Goal: Task Accomplishment & Management: Manage account settings

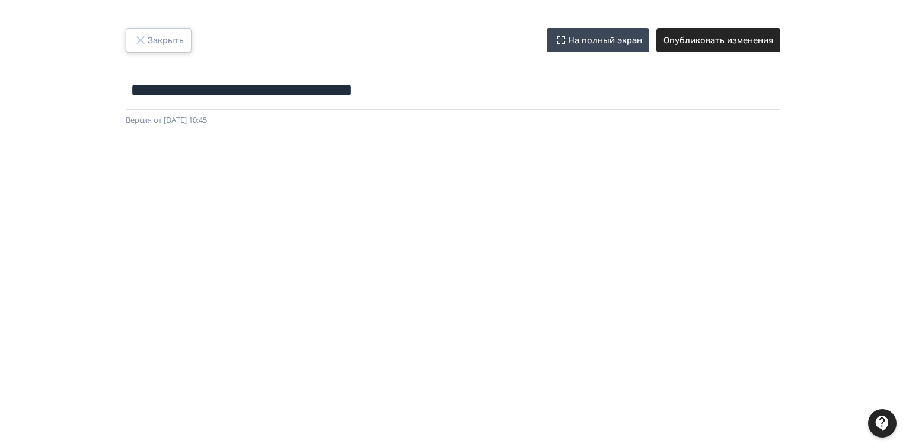
click at [152, 38] on button "Закрыть" at bounding box center [159, 40] width 66 height 24
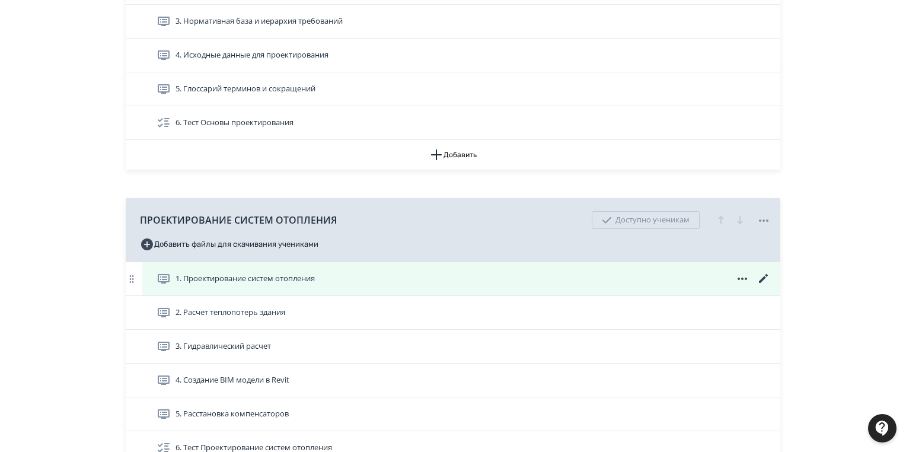
scroll to position [475, 0]
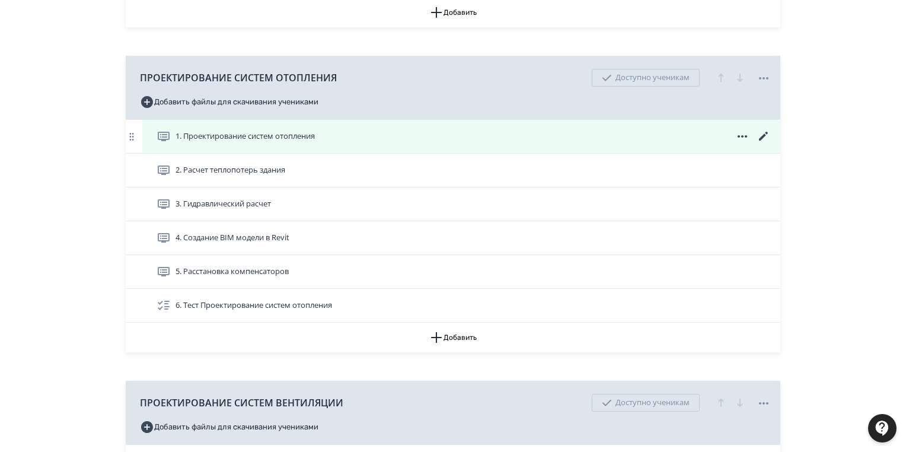
click at [766, 132] on icon at bounding box center [763, 136] width 9 height 9
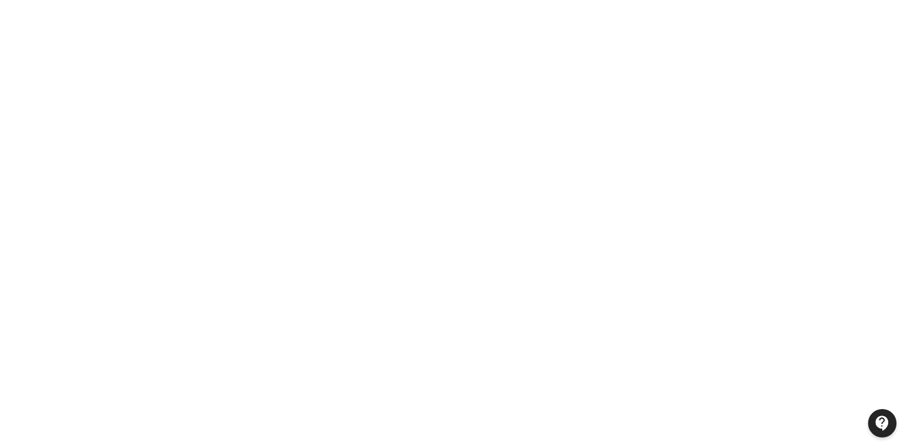
scroll to position [235, 0]
click at [11, 176] on div at bounding box center [453, 158] width 906 height 534
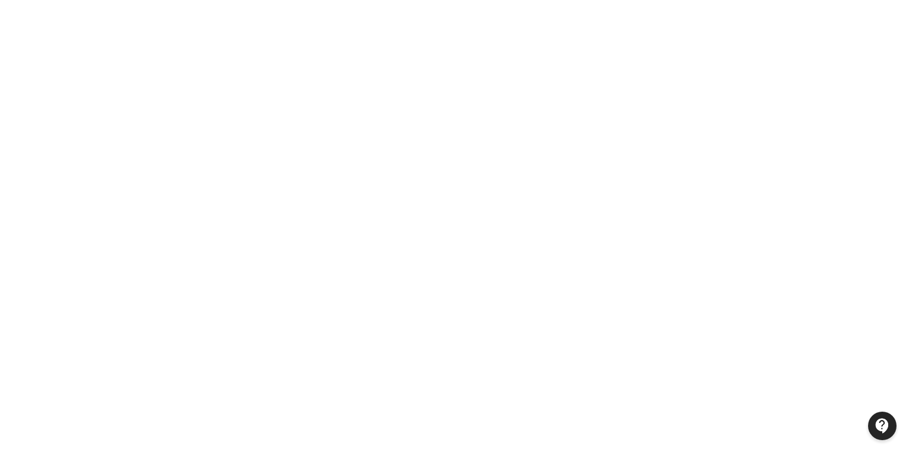
scroll to position [0, 0]
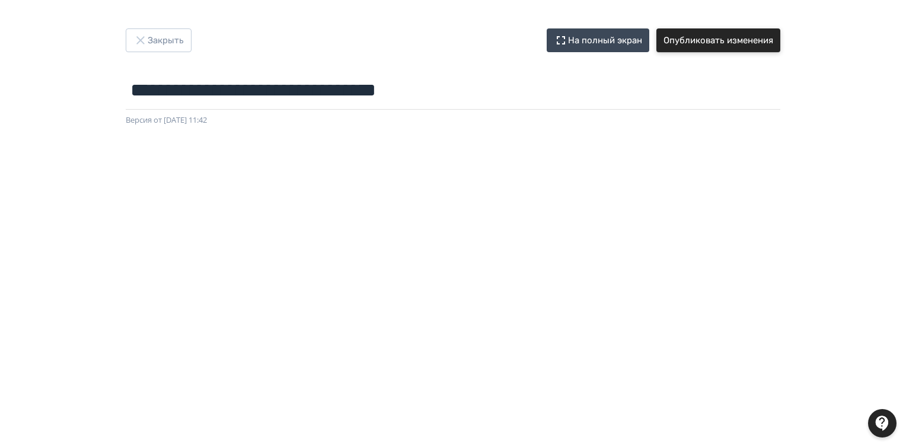
click at [706, 38] on button "Опубликовать изменения" at bounding box center [719, 40] width 124 height 24
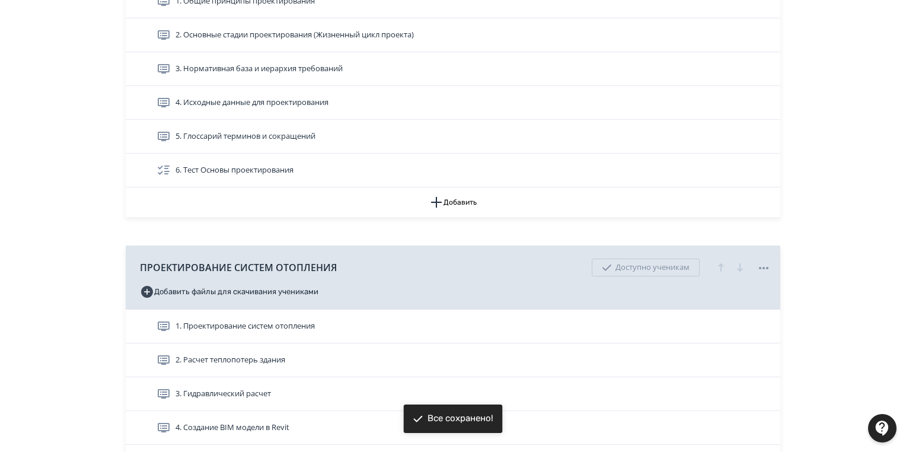
scroll to position [427, 0]
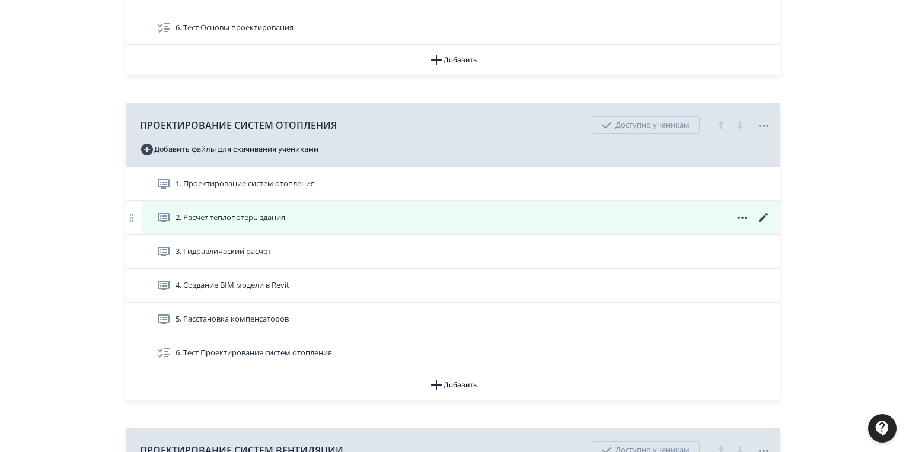
click at [761, 217] on icon at bounding box center [764, 218] width 14 height 14
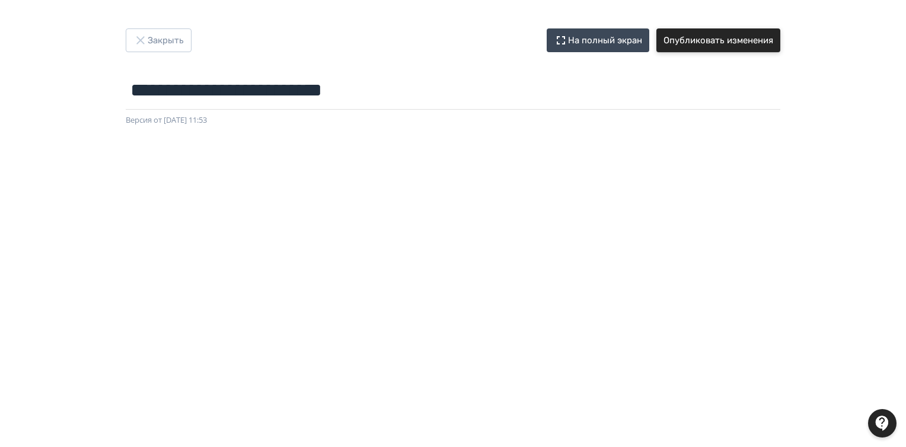
click at [744, 38] on button "Опубликовать изменения" at bounding box center [719, 40] width 124 height 24
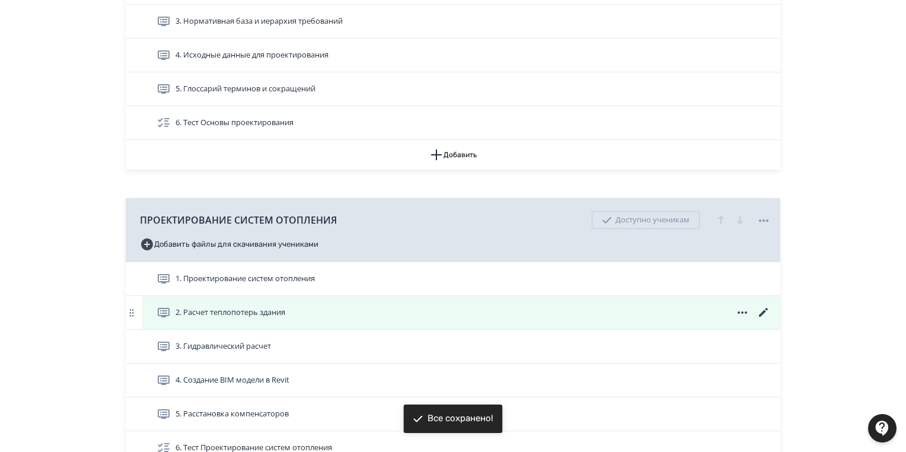
scroll to position [427, 0]
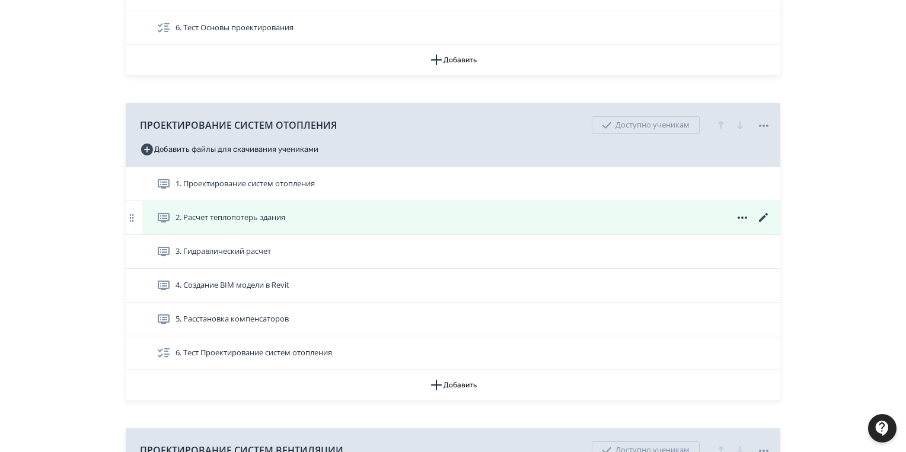
click at [761, 216] on icon at bounding box center [764, 218] width 14 height 14
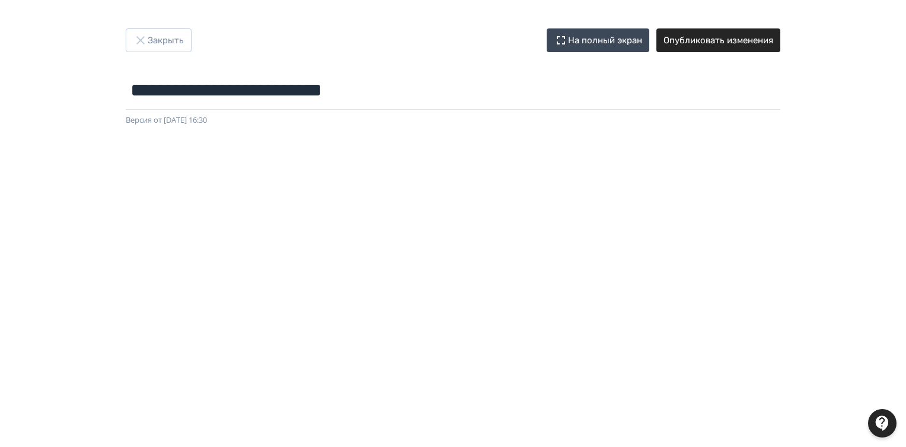
scroll to position [235, 0]
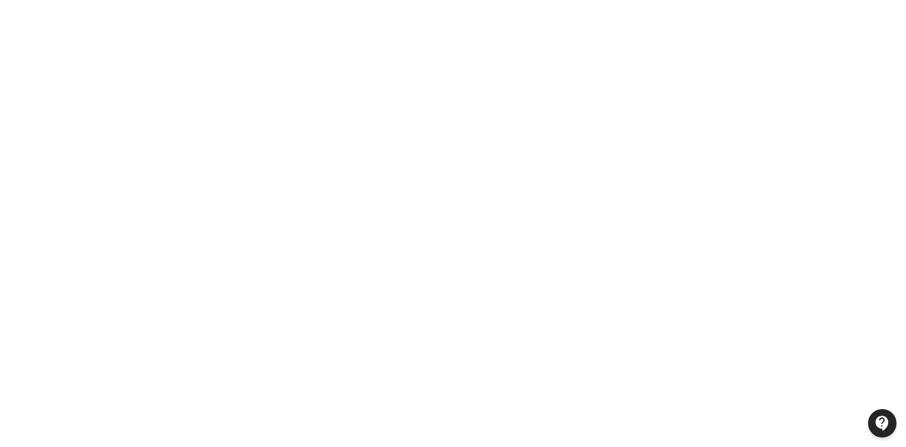
drag, startPoint x: 906, startPoint y: 249, endPoint x: 906, endPoint y: 259, distance: 10.1
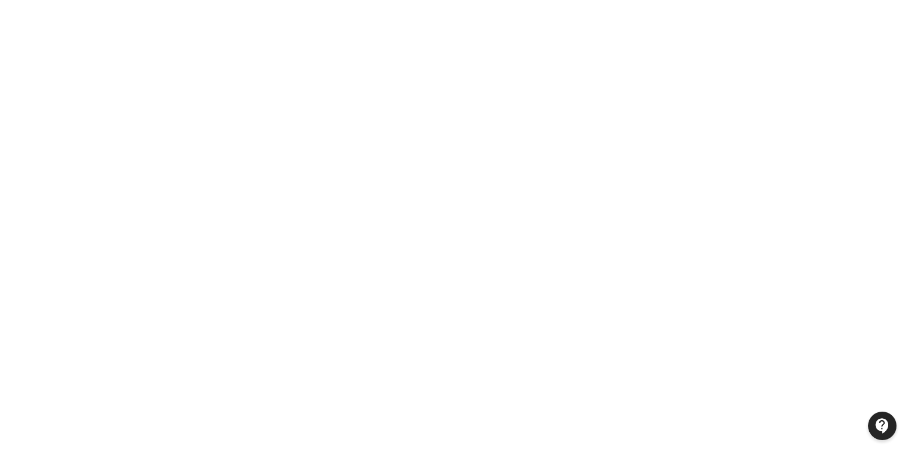
scroll to position [0, 0]
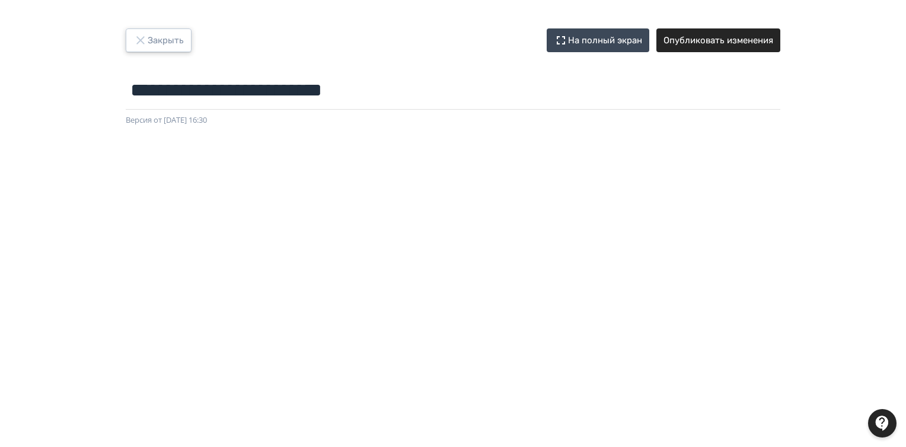
click at [170, 40] on button "Закрыть" at bounding box center [159, 40] width 66 height 24
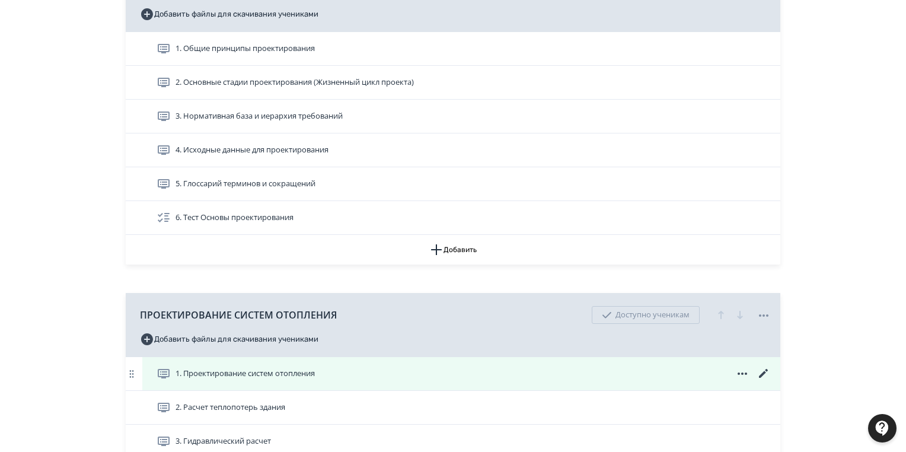
scroll to position [332, 0]
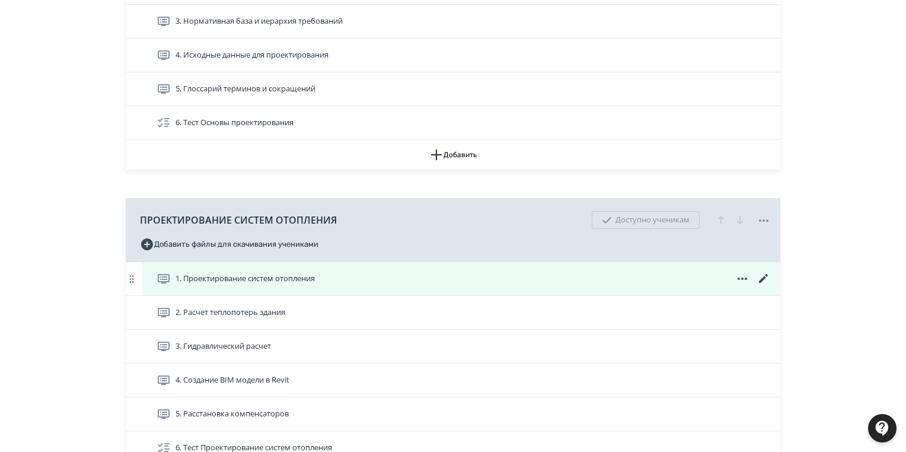
click at [763, 276] on icon at bounding box center [764, 279] width 14 height 14
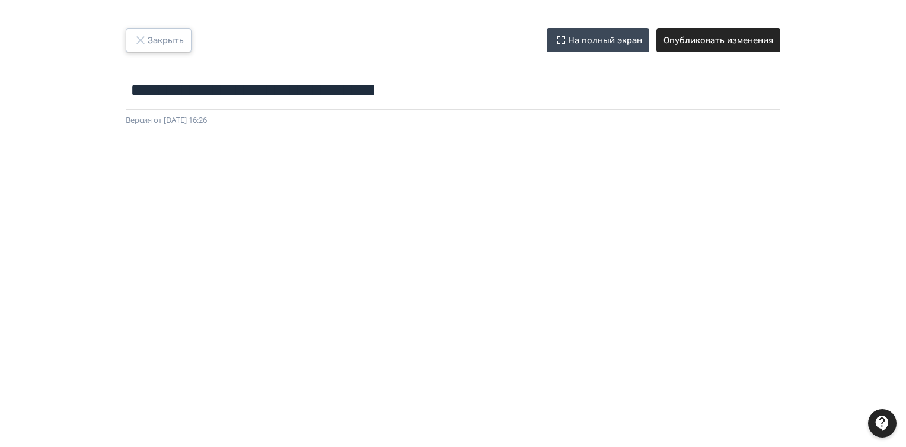
drag, startPoint x: 144, startPoint y: 35, endPoint x: 291, endPoint y: 34, distance: 147.1
click at [144, 34] on icon "button" at bounding box center [140, 40] width 14 height 14
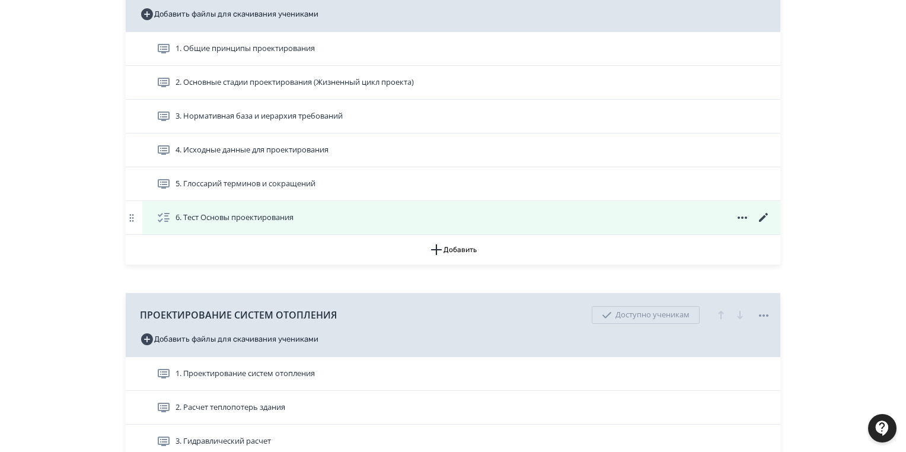
scroll to position [380, 0]
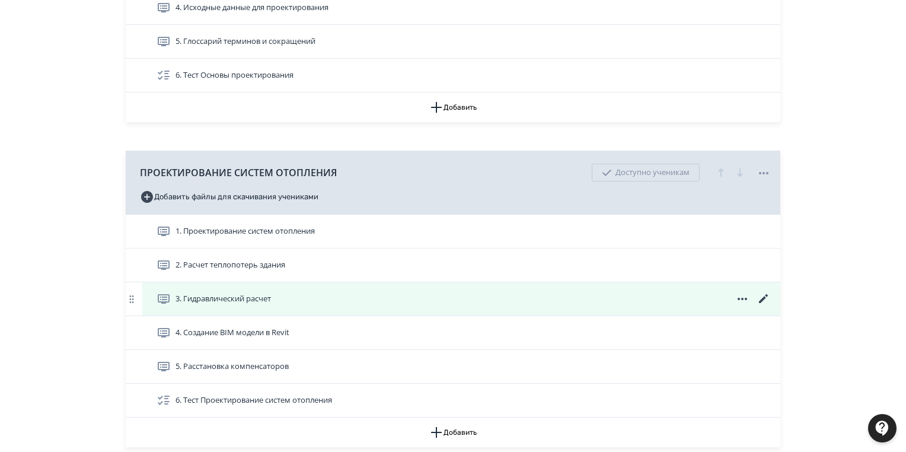
click at [762, 297] on icon at bounding box center [764, 299] width 14 height 14
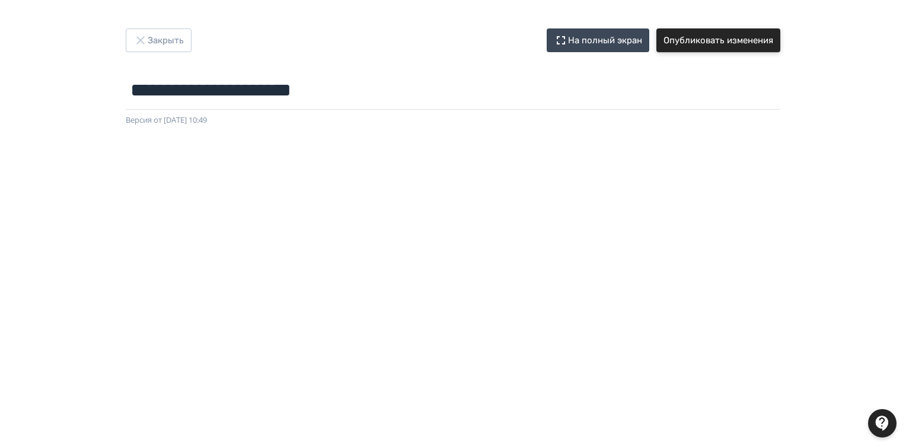
click at [705, 47] on button "Опубликовать изменения" at bounding box center [719, 40] width 124 height 24
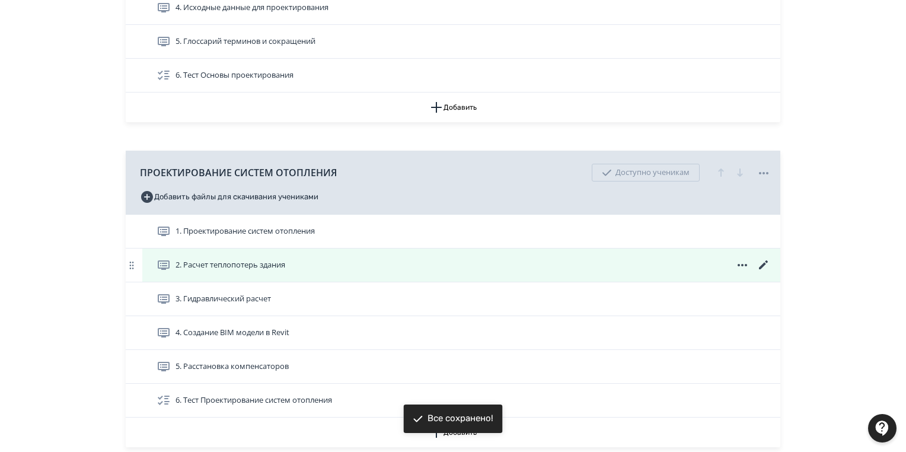
scroll to position [475, 0]
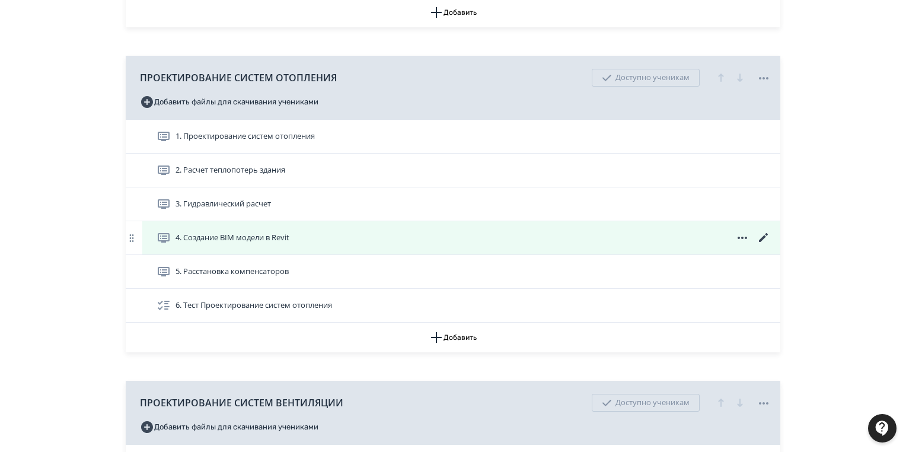
click at [765, 238] on icon at bounding box center [764, 238] width 14 height 14
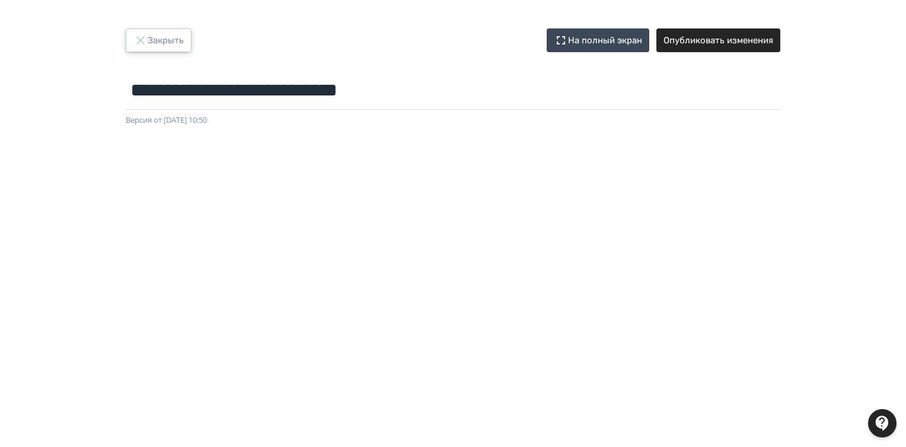
click at [160, 36] on button "Закрыть" at bounding box center [159, 40] width 66 height 24
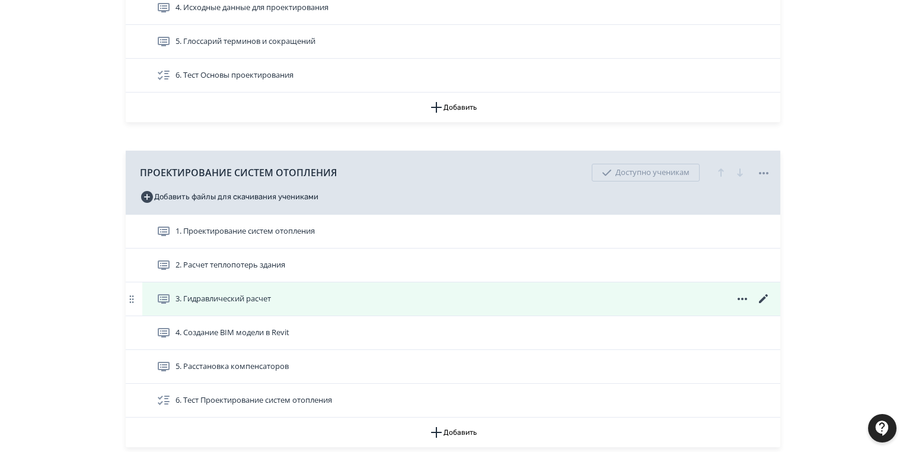
scroll to position [427, 0]
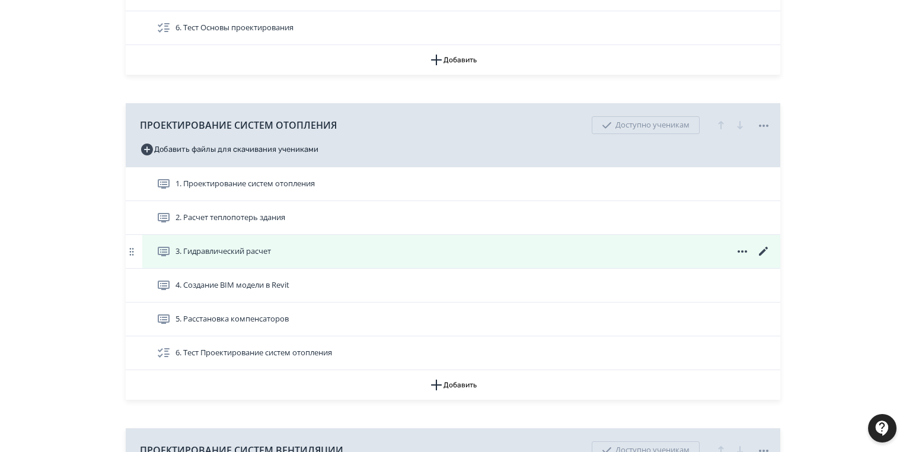
click at [770, 245] on icon at bounding box center [764, 251] width 14 height 14
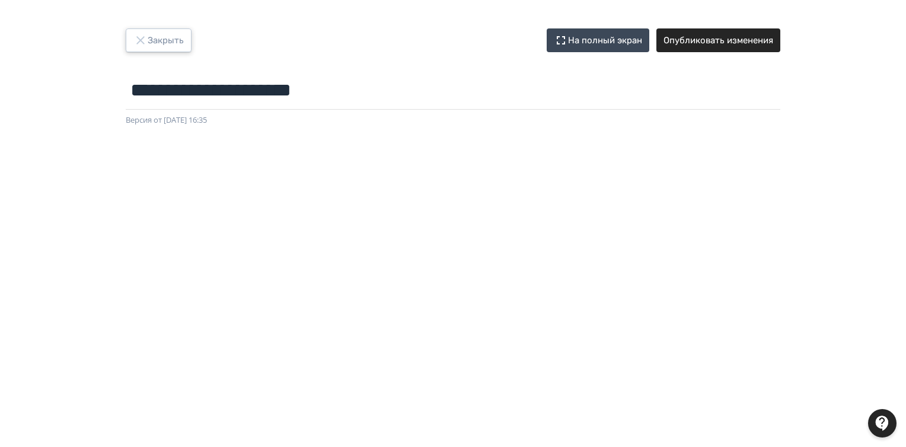
click at [163, 30] on button "Закрыть" at bounding box center [159, 40] width 66 height 24
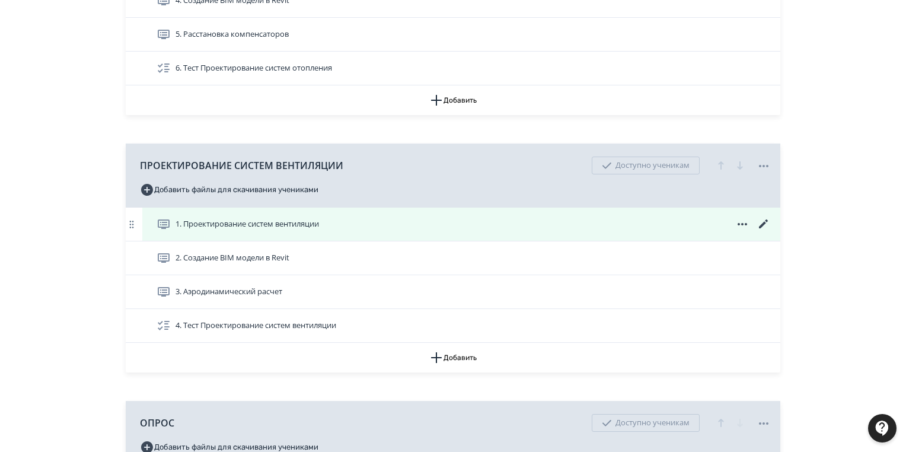
scroll to position [617, 0]
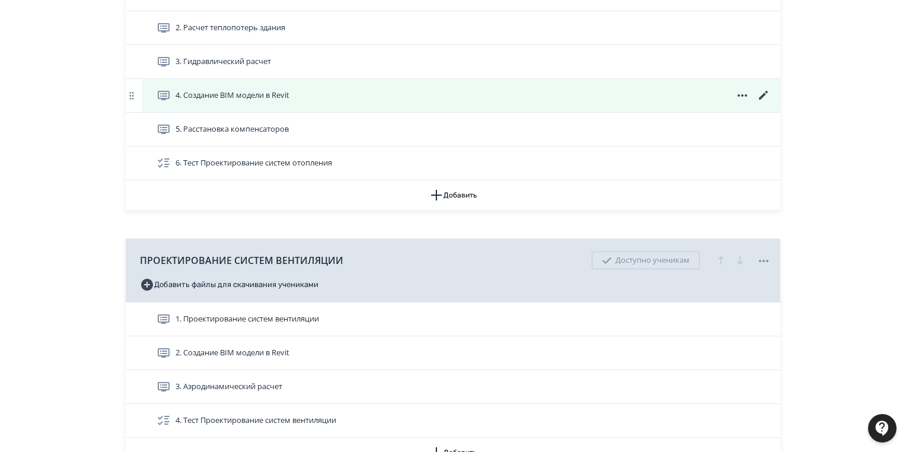
click at [763, 92] on icon at bounding box center [764, 95] width 14 height 14
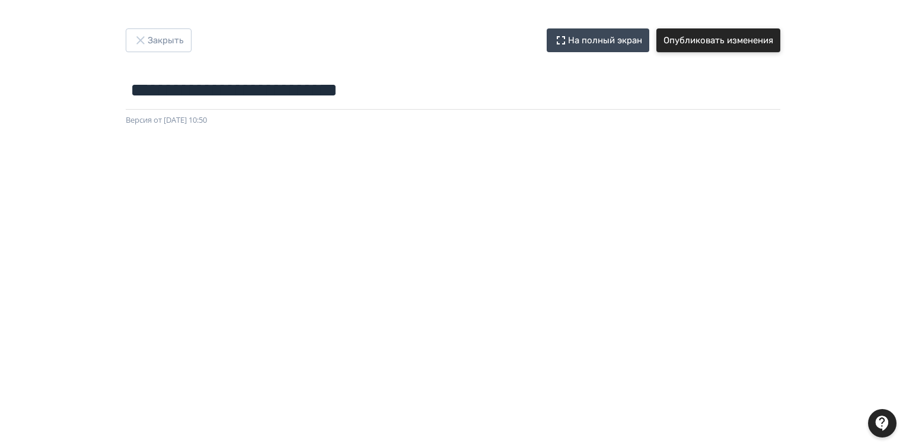
click at [752, 39] on button "Опубликовать изменения" at bounding box center [719, 40] width 124 height 24
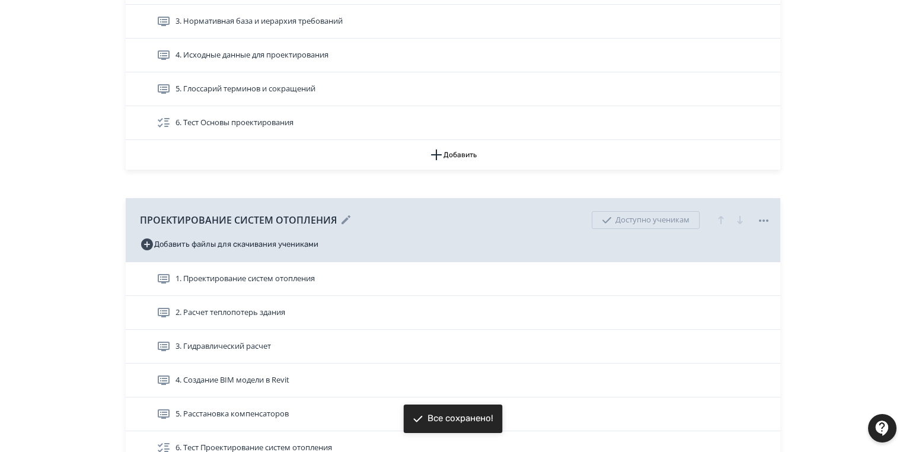
scroll to position [617, 0]
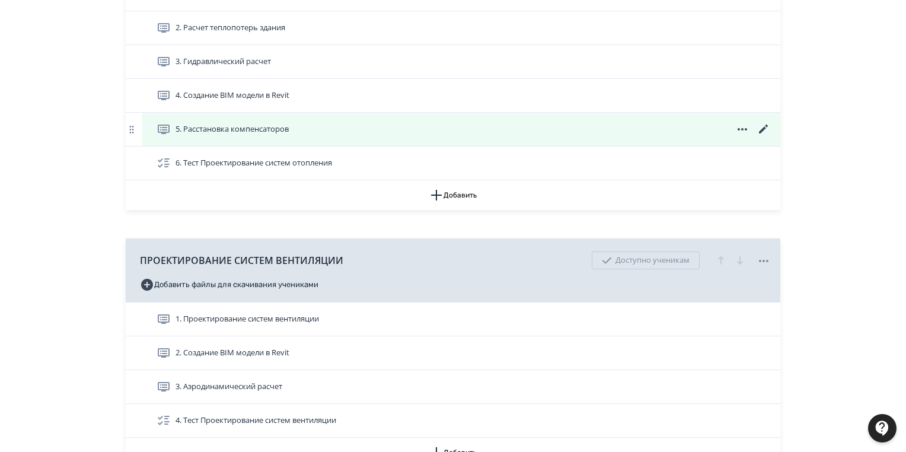
click at [765, 126] on icon at bounding box center [764, 129] width 14 height 14
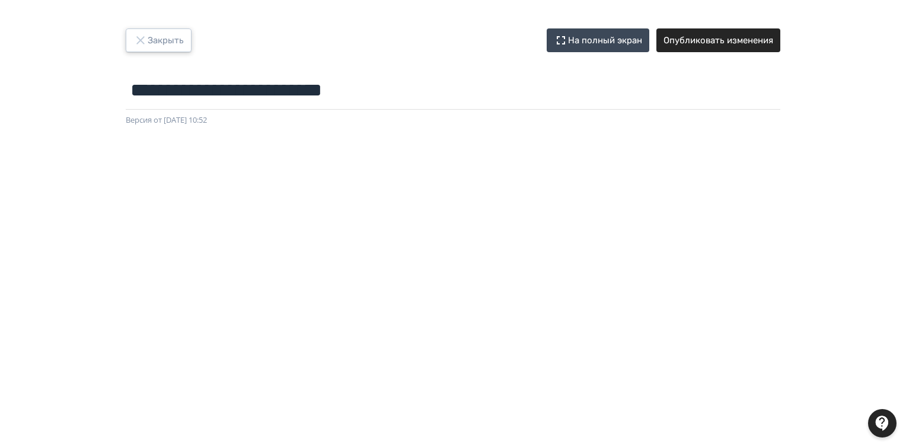
click at [171, 35] on button "Закрыть" at bounding box center [159, 40] width 66 height 24
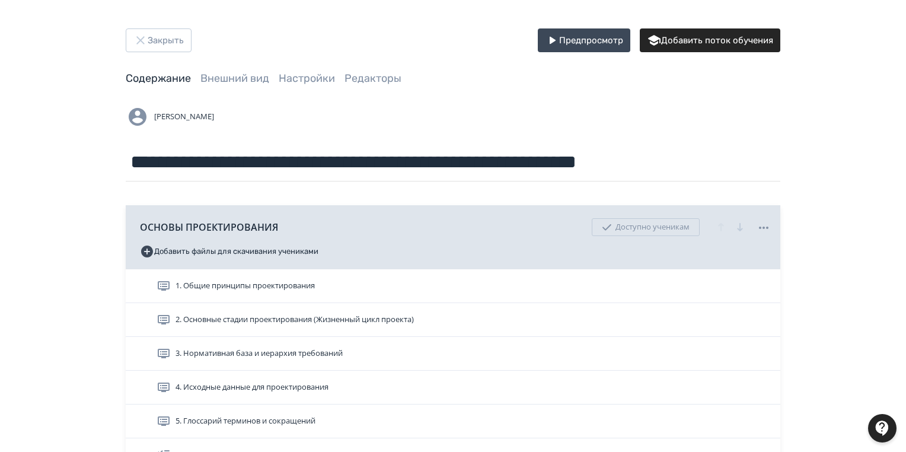
scroll to position [237, 0]
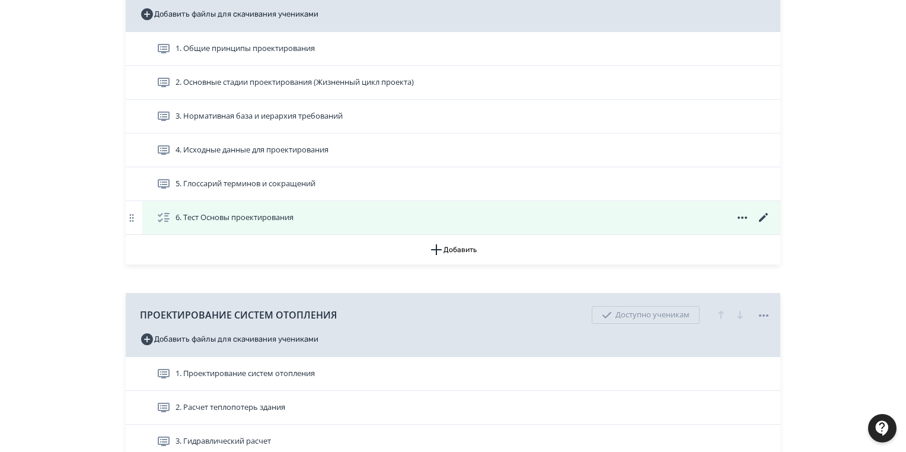
click at [260, 211] on span "6. Тест Основы проектирования" at bounding box center [228, 218] width 142 height 14
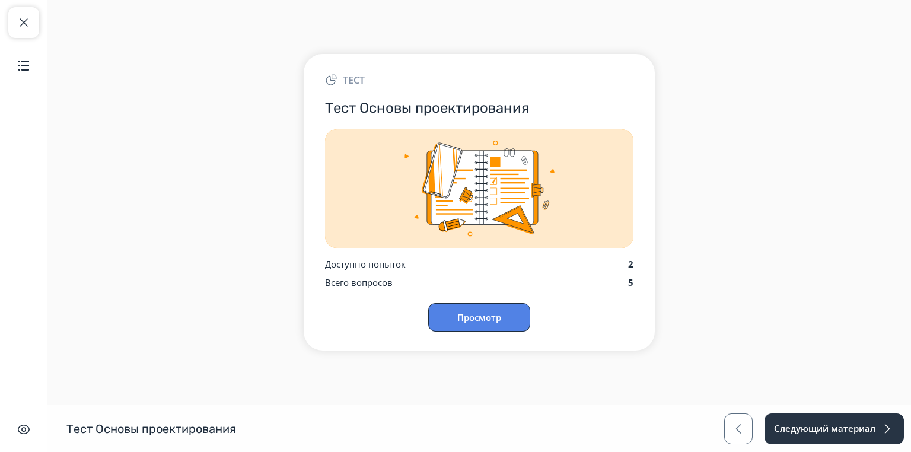
click at [480, 311] on button "Просмотр" at bounding box center [479, 317] width 102 height 28
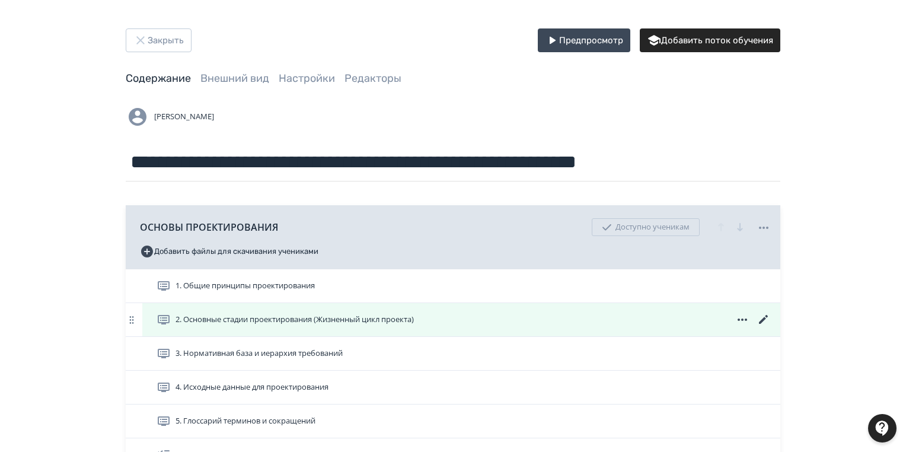
scroll to position [95, 0]
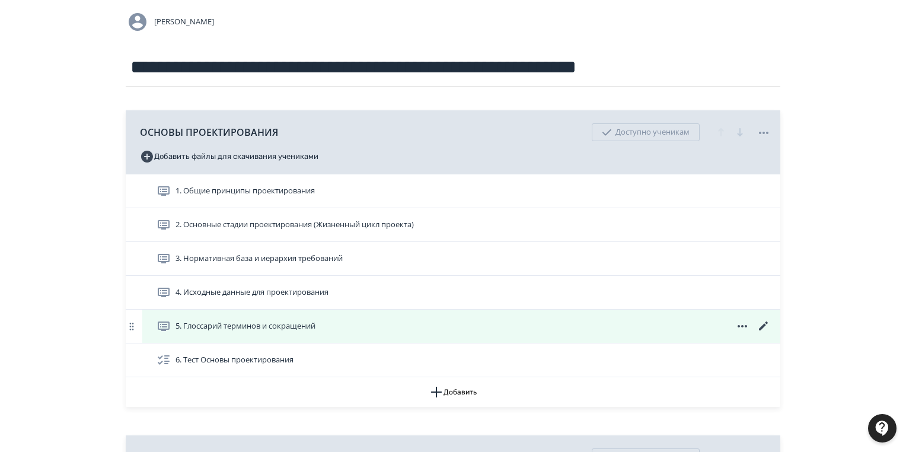
click at [766, 323] on icon at bounding box center [764, 326] width 14 height 14
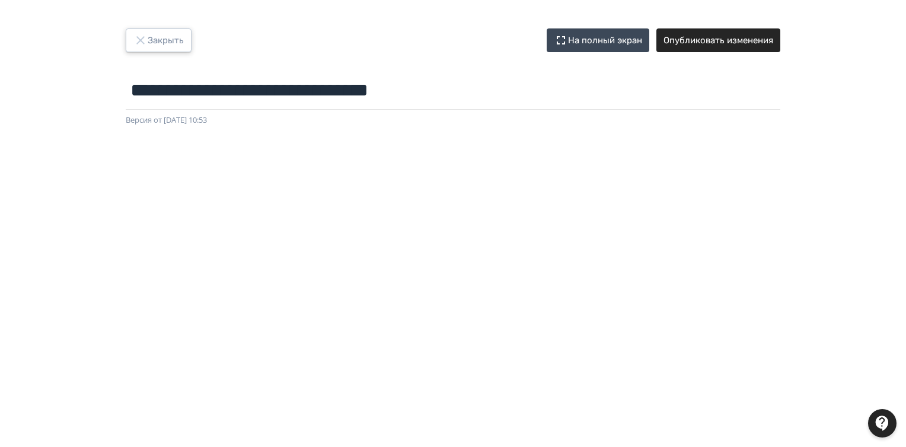
click at [141, 38] on icon "button" at bounding box center [140, 40] width 14 height 14
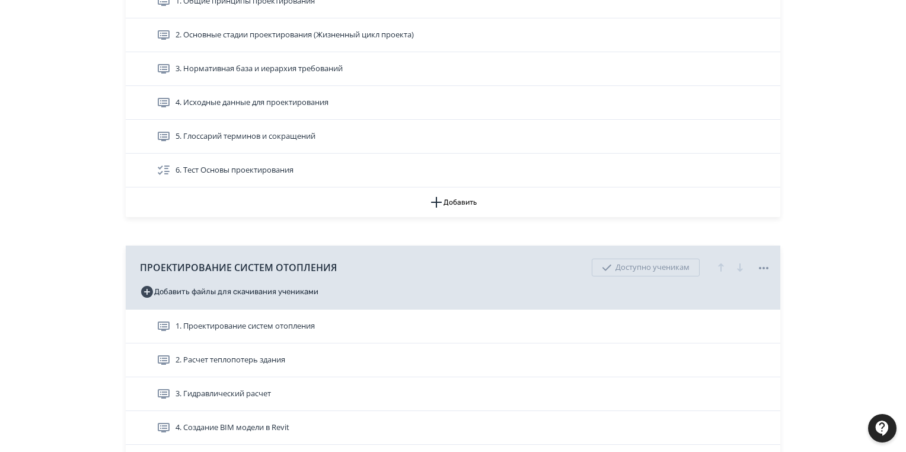
scroll to position [522, 0]
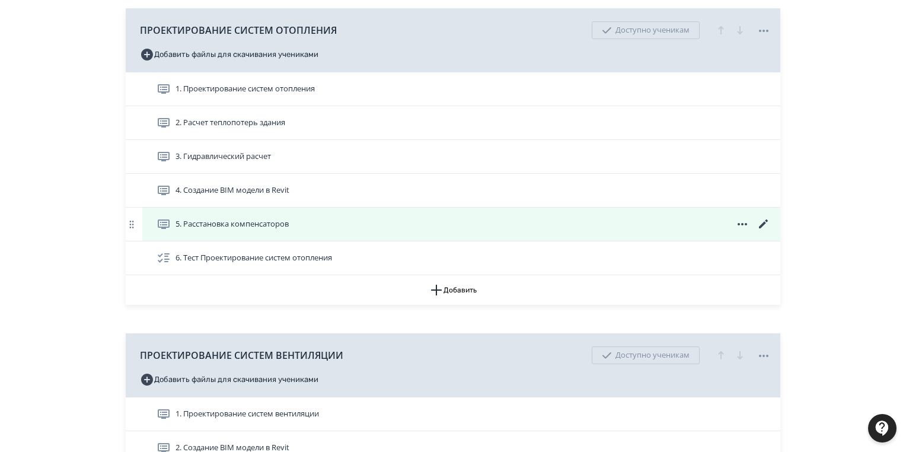
click at [766, 221] on icon at bounding box center [764, 224] width 14 height 14
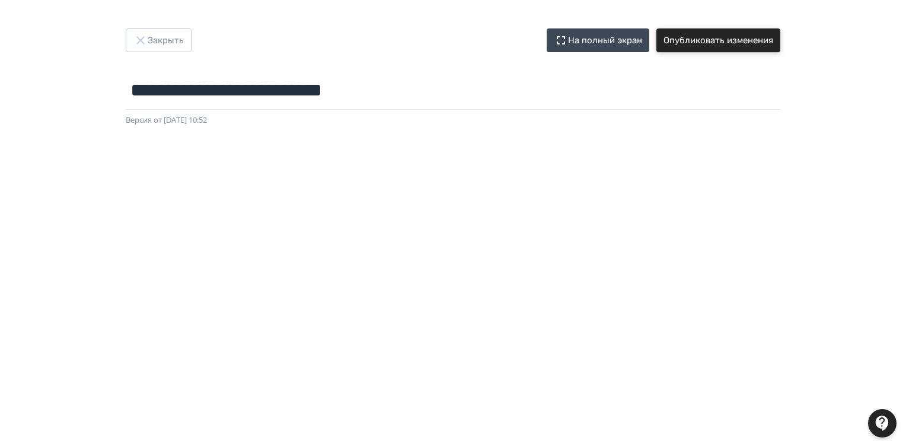
click at [737, 37] on button "Опубликовать изменения" at bounding box center [719, 40] width 124 height 24
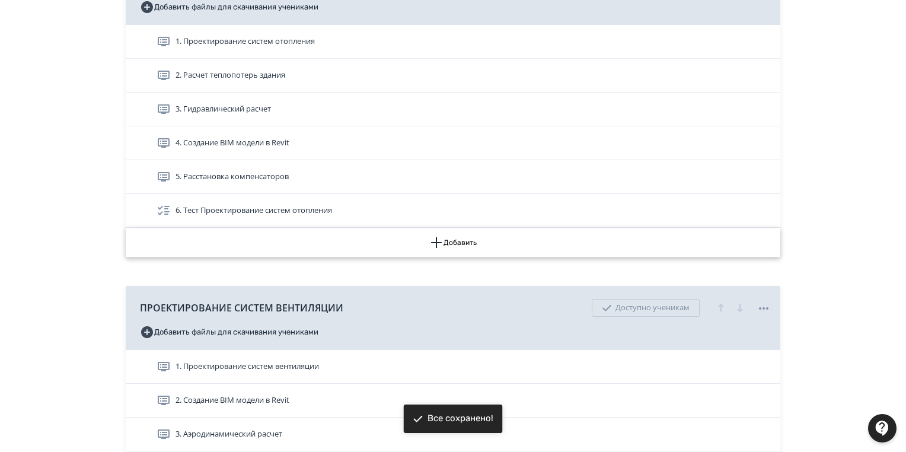
scroll to position [759, 0]
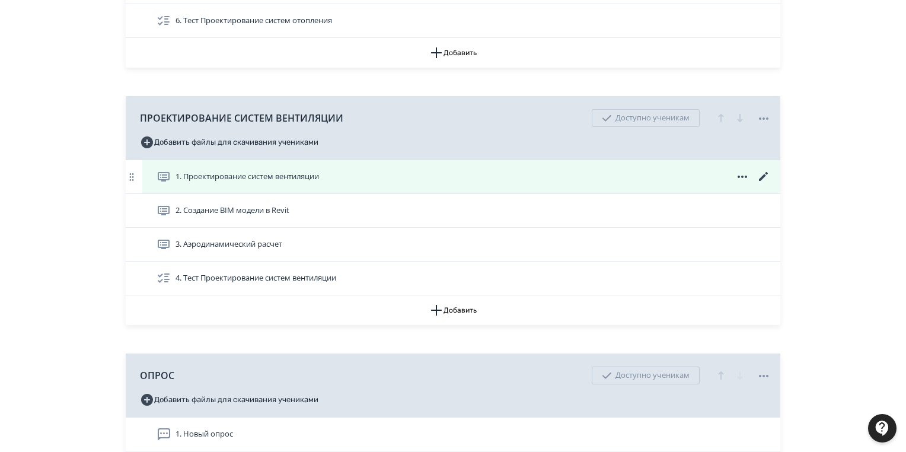
click at [319, 172] on span "1. Проектирование систем вентиляции" at bounding box center [248, 177] width 144 height 12
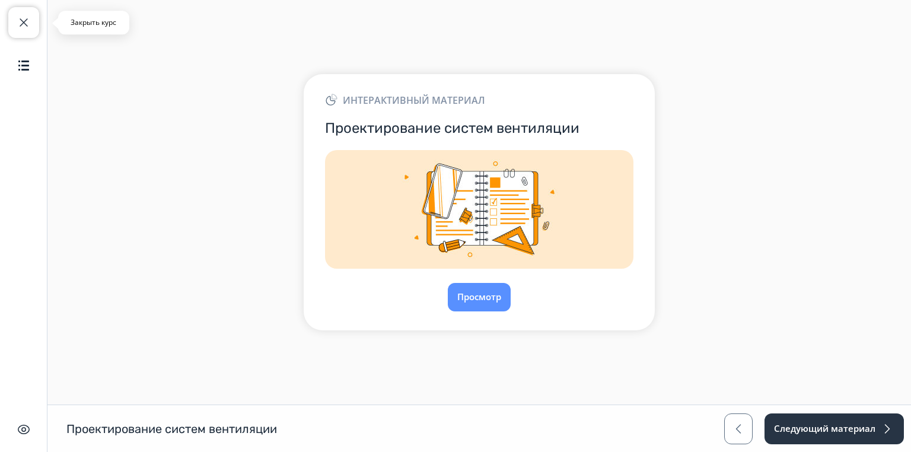
click at [22, 23] on span "button" at bounding box center [24, 22] width 14 height 14
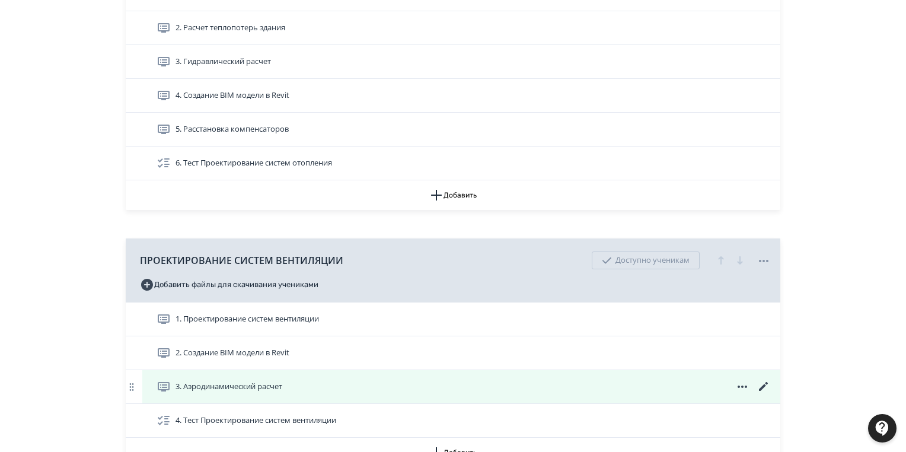
scroll to position [712, 0]
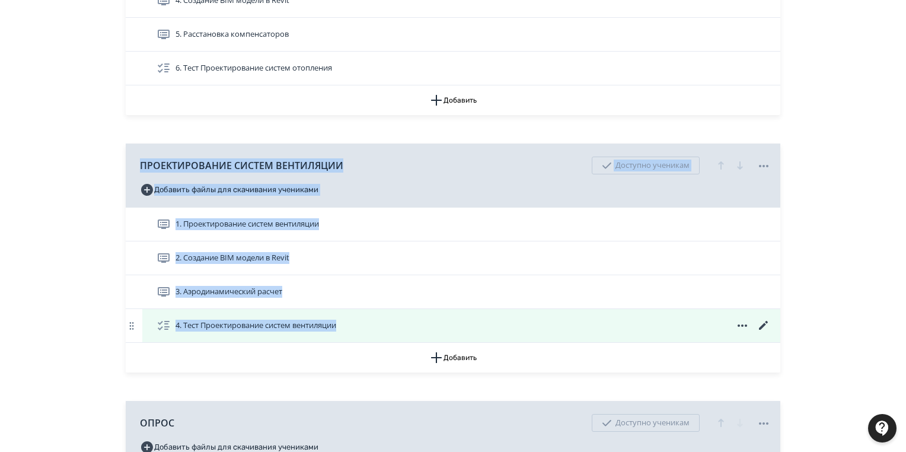
drag, startPoint x: 133, startPoint y: 159, endPoint x: 324, endPoint y: 305, distance: 240.2
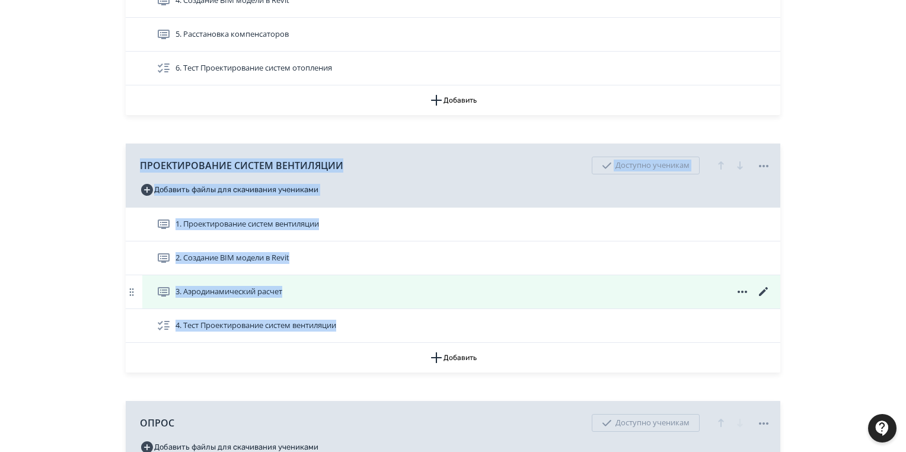
click at [368, 322] on div "ПРОЕКТИРОВАНИЕ СИСТЕМ ВЕНТИЛЯЦИИ Доступно ученикам Добавить файлы для скачивани…" at bounding box center [453, 258] width 655 height 229
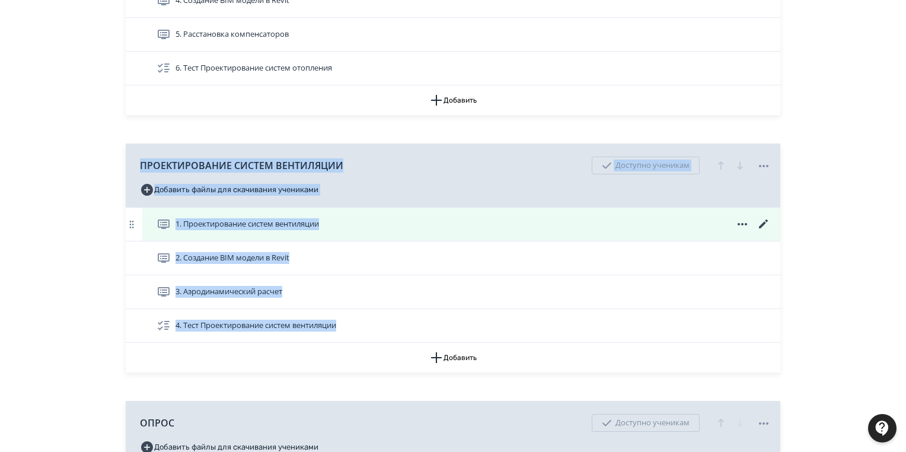
copy div "ПРОЕКТИРОВАНИЕ СИСТЕМ ВЕНТИЛЯЦИИ Доступно ученикам Добавить файлы для скачивани…"
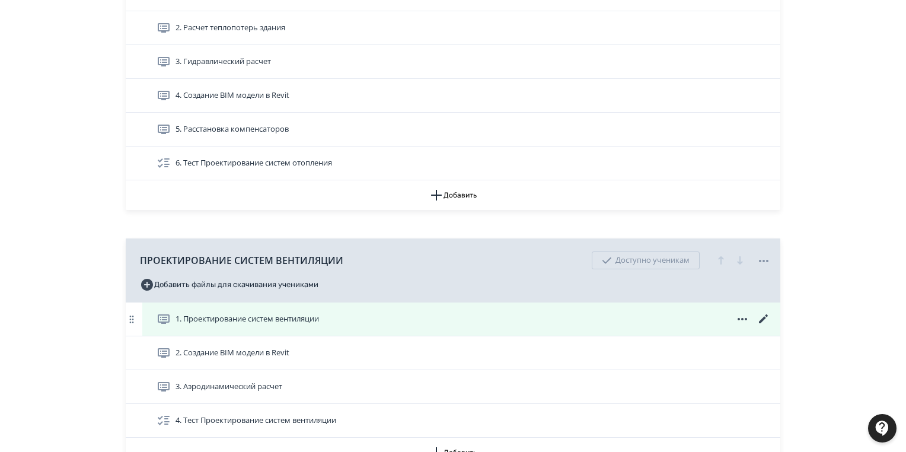
scroll to position [569, 0]
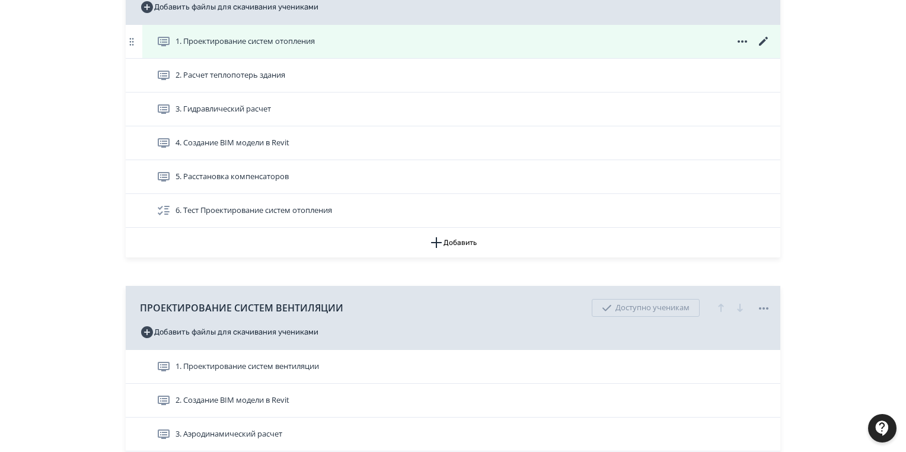
click at [313, 37] on span "1. Проектирование систем отопления" at bounding box center [245, 42] width 139 height 12
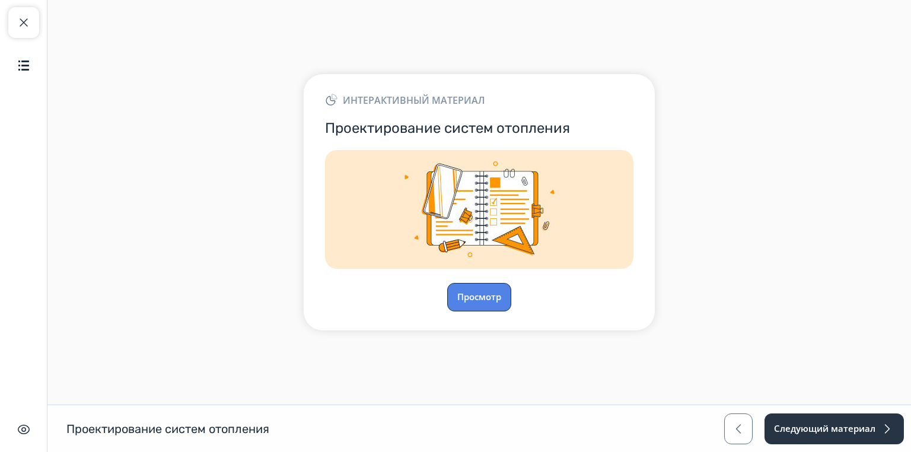
click at [485, 292] on button "Просмотр" at bounding box center [479, 297] width 64 height 28
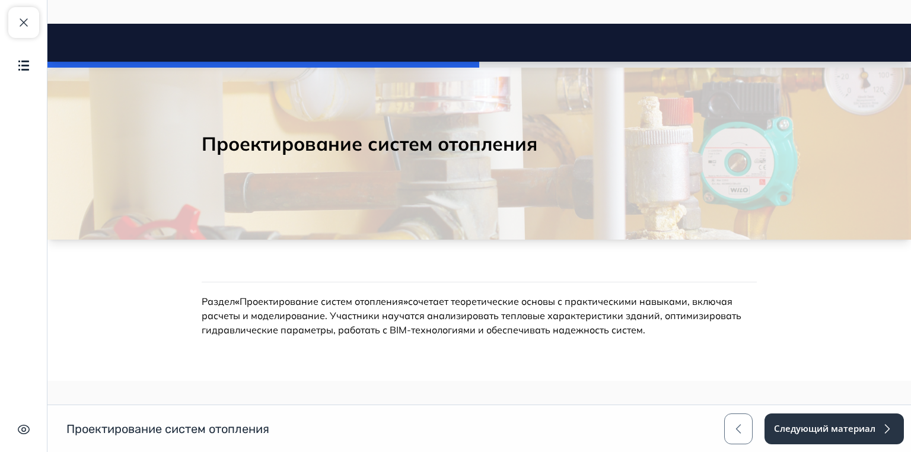
scroll to position [142, 0]
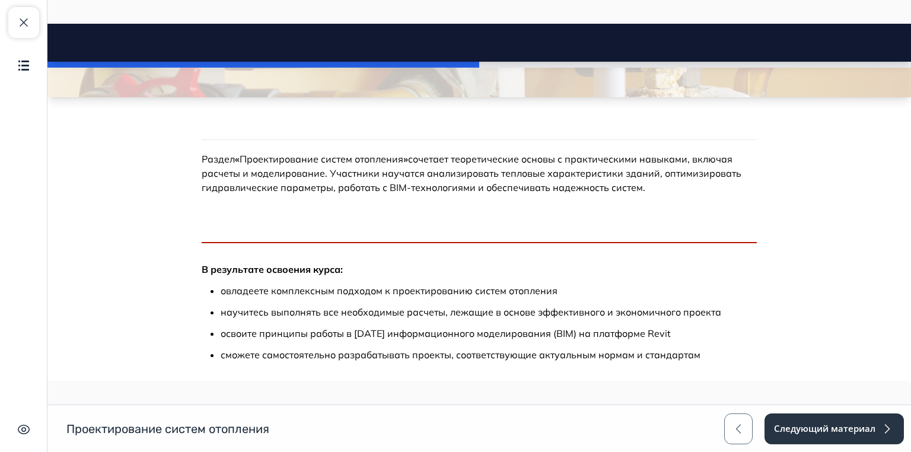
drag, startPoint x: 198, startPoint y: 158, endPoint x: 597, endPoint y: 182, distance: 399.9
click at [655, 189] on p "Раздел « Проектирование систем отопления » сочетает теоретические основы с прак…" at bounding box center [479, 173] width 555 height 43
copy p "Раздел « Проектирование систем отопления » сочетает теоретические основы с прак…"
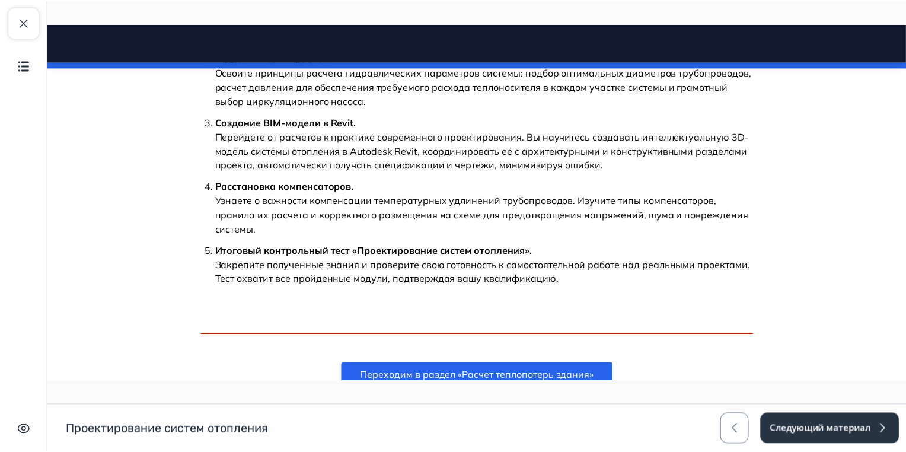
scroll to position [416, 0]
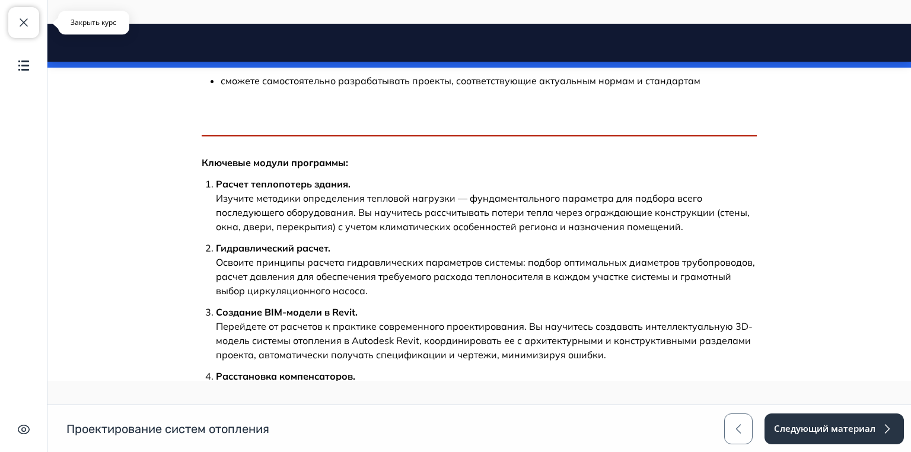
click at [27, 27] on span "button" at bounding box center [24, 22] width 14 height 14
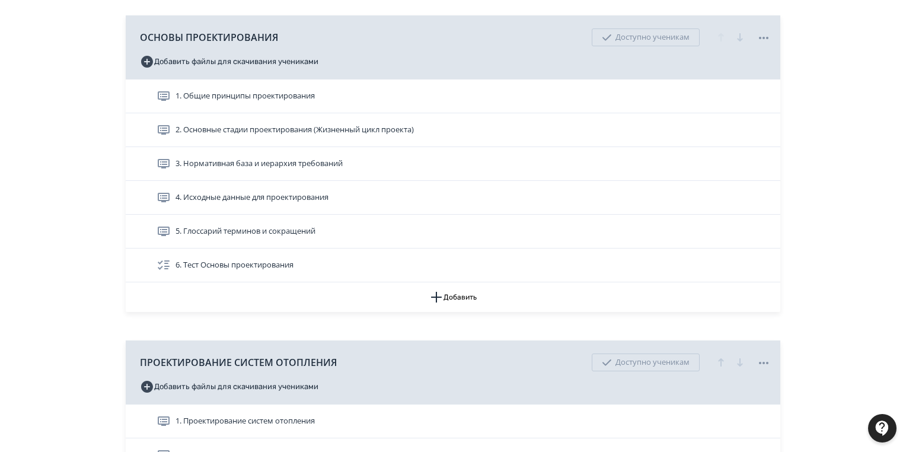
scroll to position [332, 0]
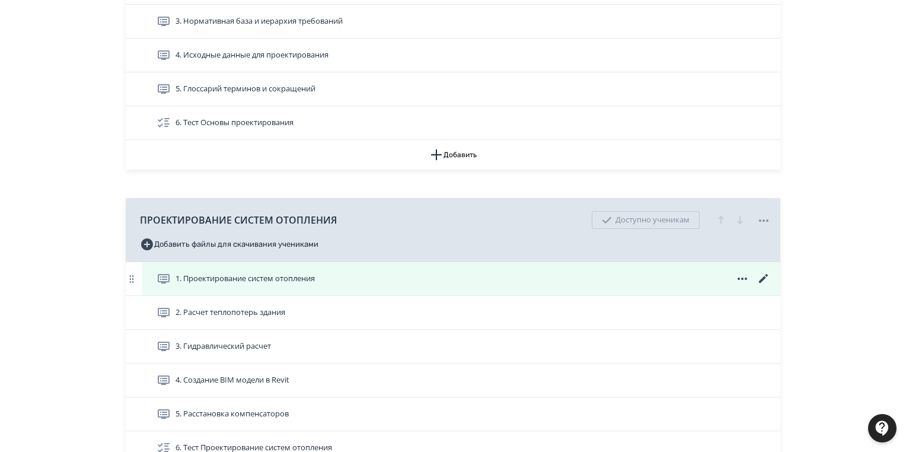
click at [763, 278] on icon at bounding box center [763, 278] width 9 height 9
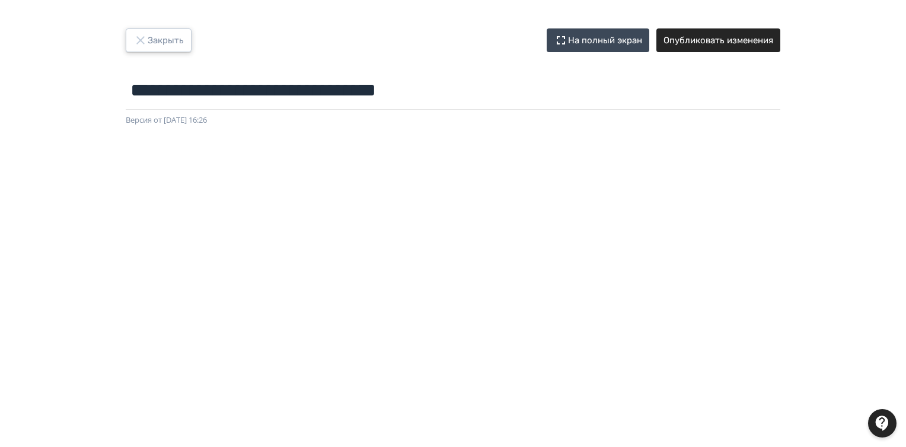
drag, startPoint x: 141, startPoint y: 33, endPoint x: 294, endPoint y: 59, distance: 155.2
click at [141, 33] on button "Закрыть" at bounding box center [159, 40] width 66 height 24
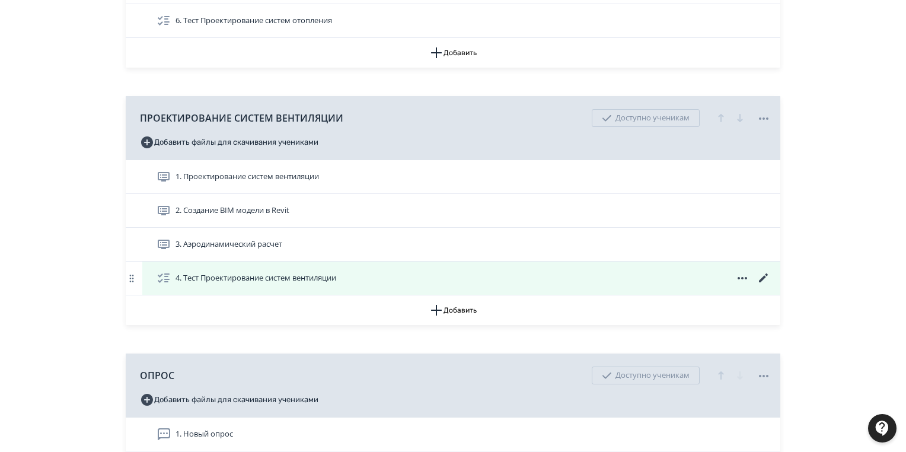
scroll to position [887, 0]
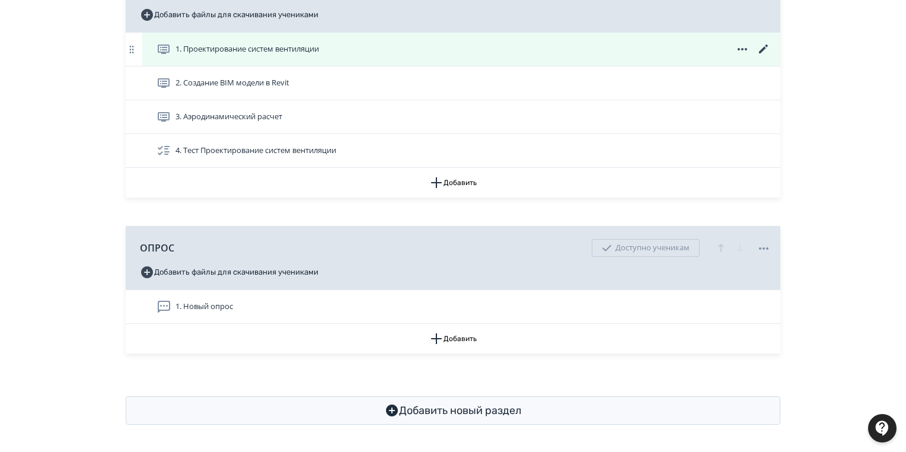
click at [764, 47] on icon at bounding box center [763, 48] width 9 height 9
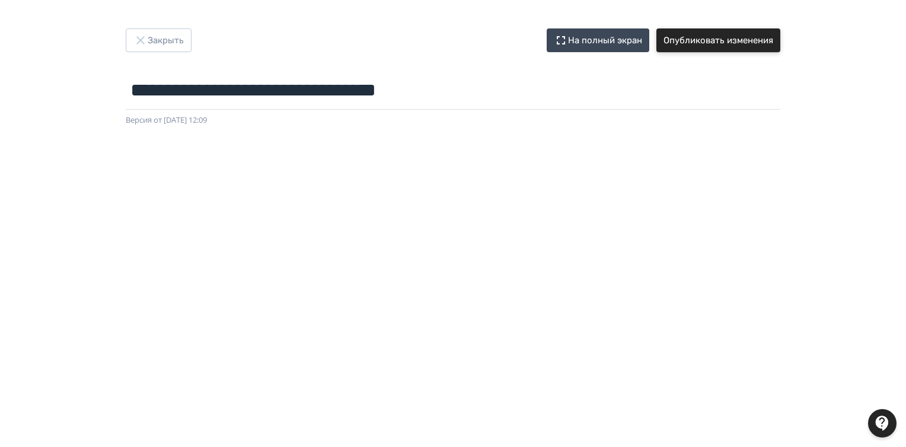
click at [712, 42] on button "Опубликовать изменения" at bounding box center [719, 40] width 124 height 24
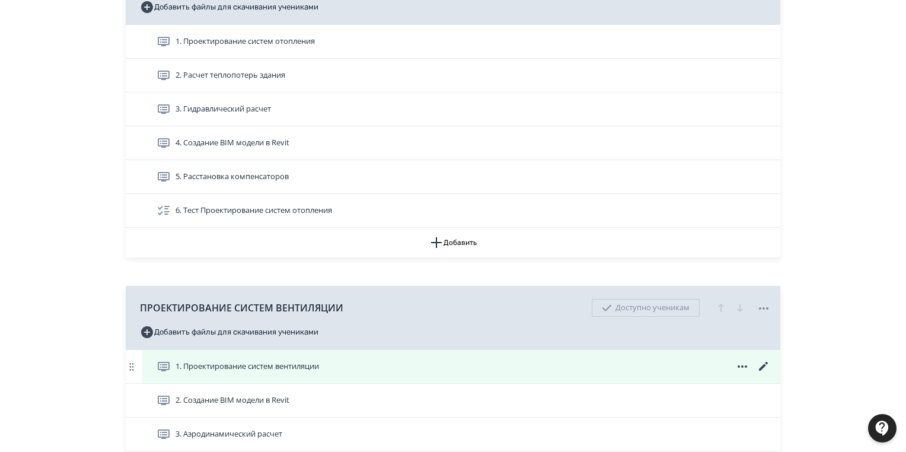
scroll to position [712, 0]
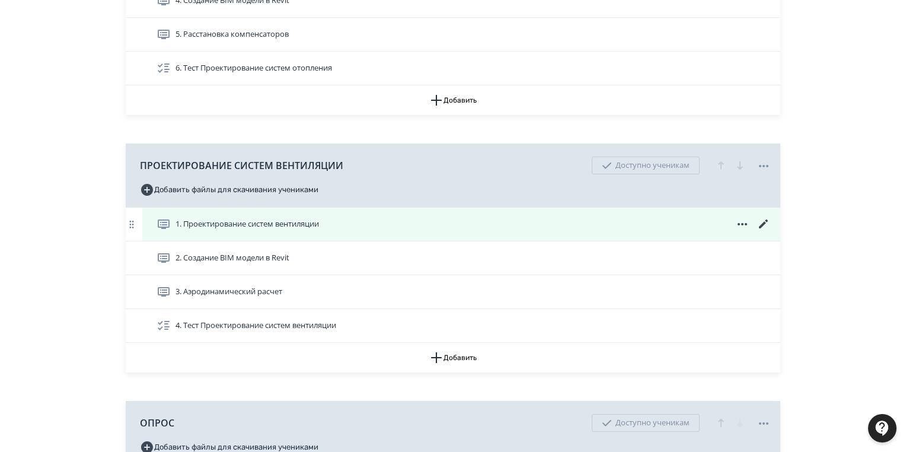
click at [760, 225] on icon at bounding box center [763, 223] width 9 height 9
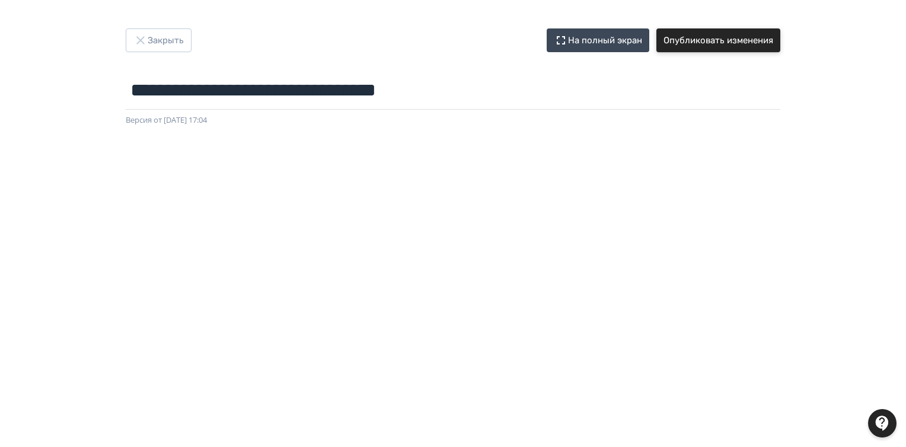
click at [721, 38] on button "Опубликовать изменения" at bounding box center [719, 40] width 124 height 24
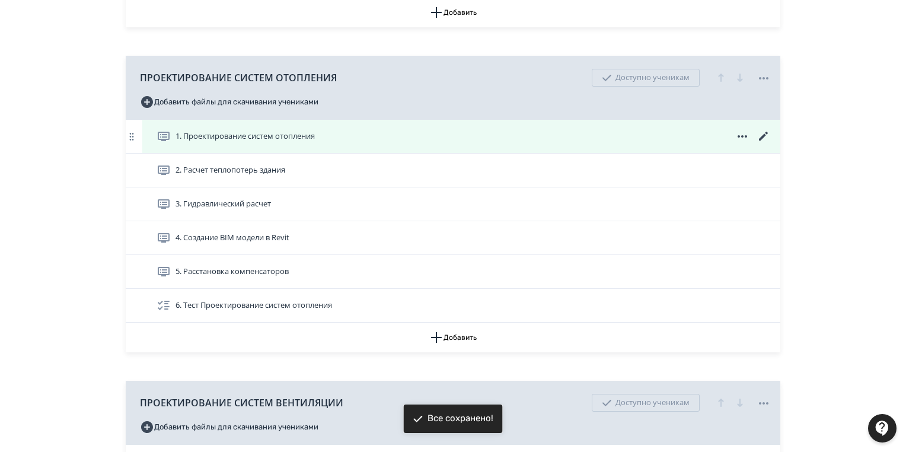
scroll to position [712, 0]
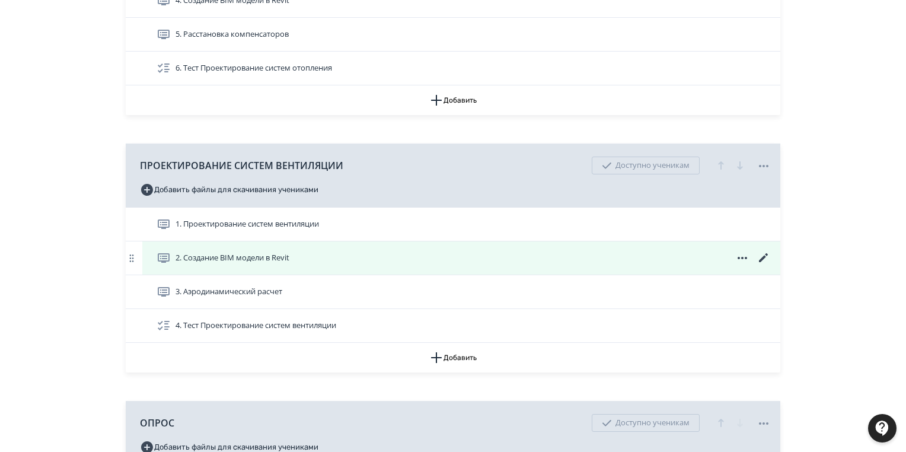
click at [767, 255] on icon at bounding box center [764, 258] width 14 height 14
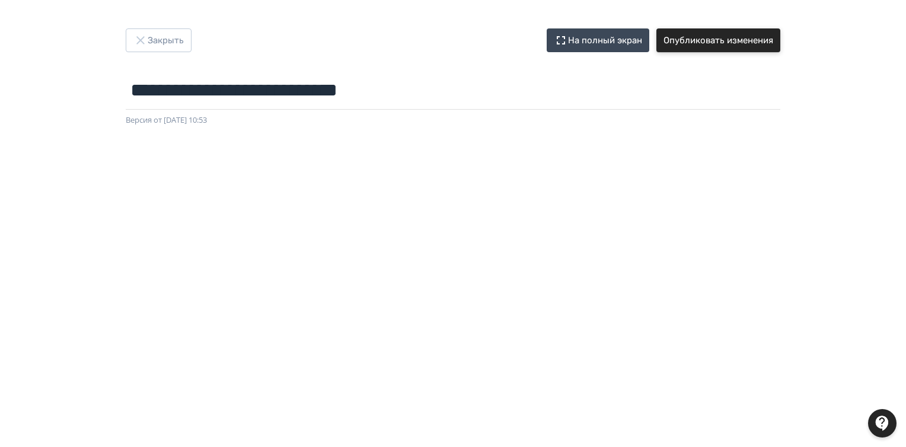
click at [739, 40] on button "Опубликовать изменения" at bounding box center [719, 40] width 124 height 24
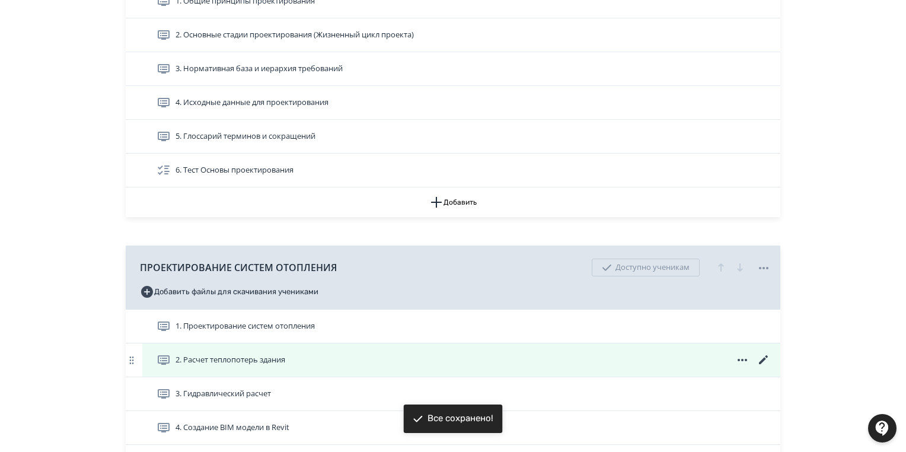
scroll to position [475, 0]
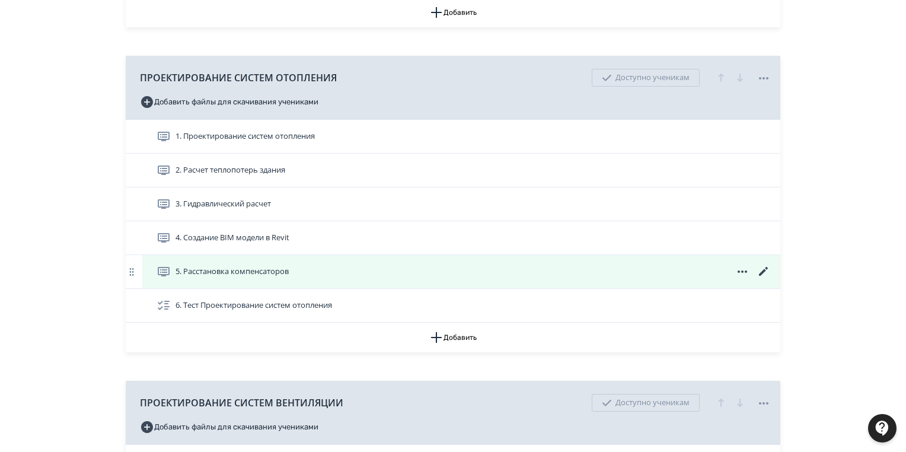
click at [765, 269] on icon at bounding box center [763, 271] width 9 height 9
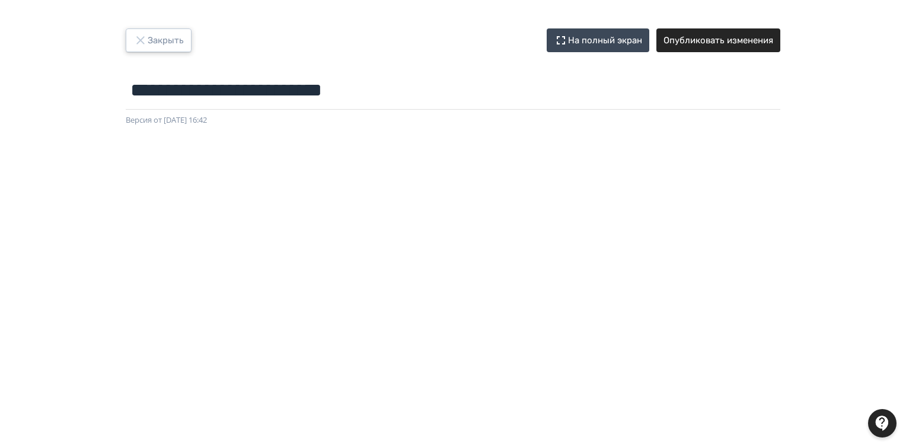
drag, startPoint x: 158, startPoint y: 41, endPoint x: 187, endPoint y: 40, distance: 28.5
click at [158, 41] on button "Закрыть" at bounding box center [159, 40] width 66 height 24
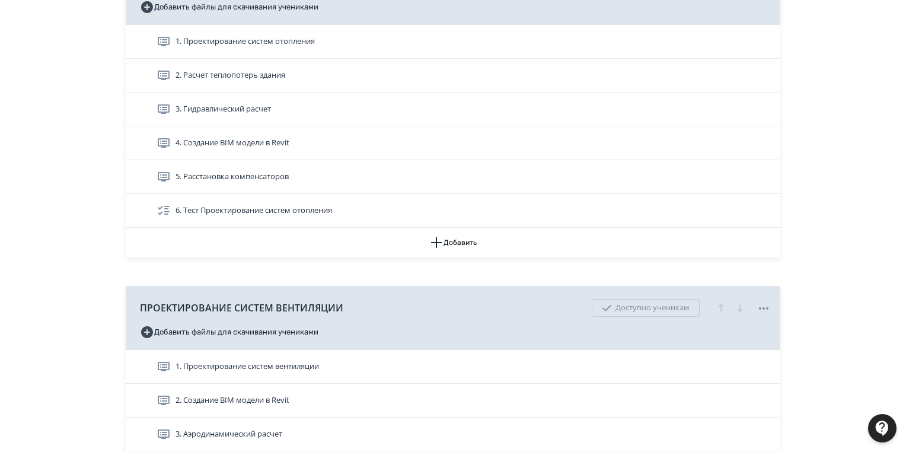
scroll to position [854, 0]
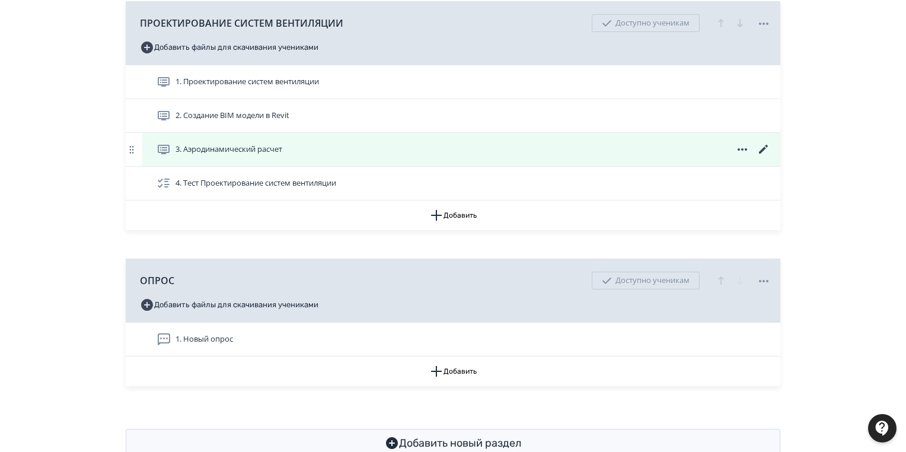
click at [762, 145] on icon at bounding box center [764, 149] width 14 height 14
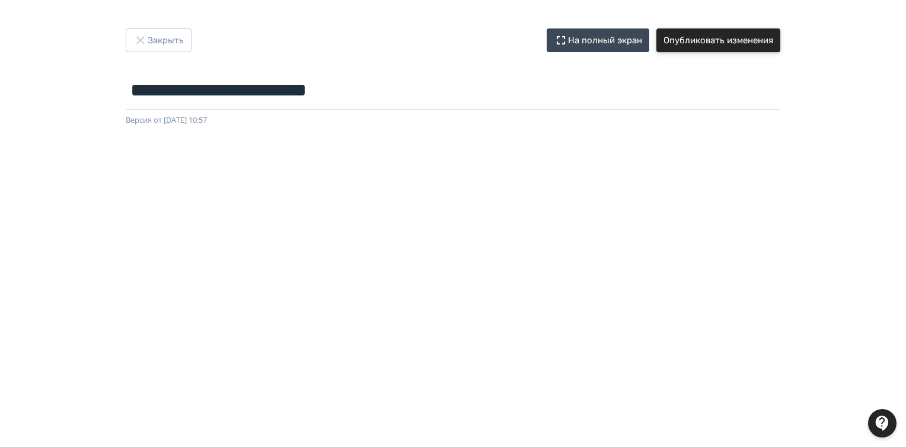
click at [701, 40] on button "Опубликовать изменения" at bounding box center [719, 40] width 124 height 24
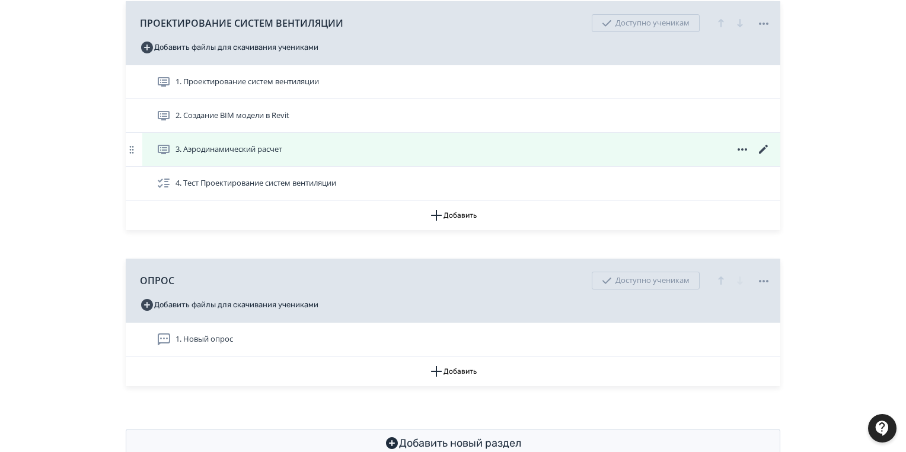
scroll to position [887, 0]
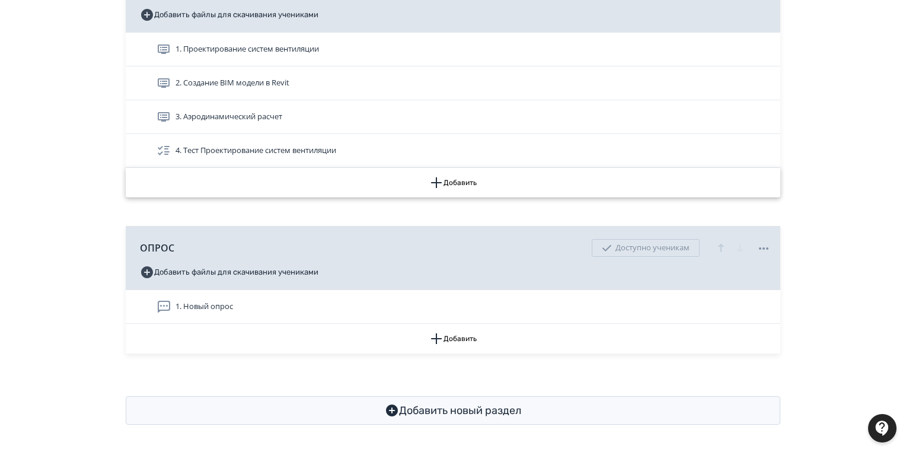
click at [458, 180] on button "Добавить" at bounding box center [453, 183] width 655 height 30
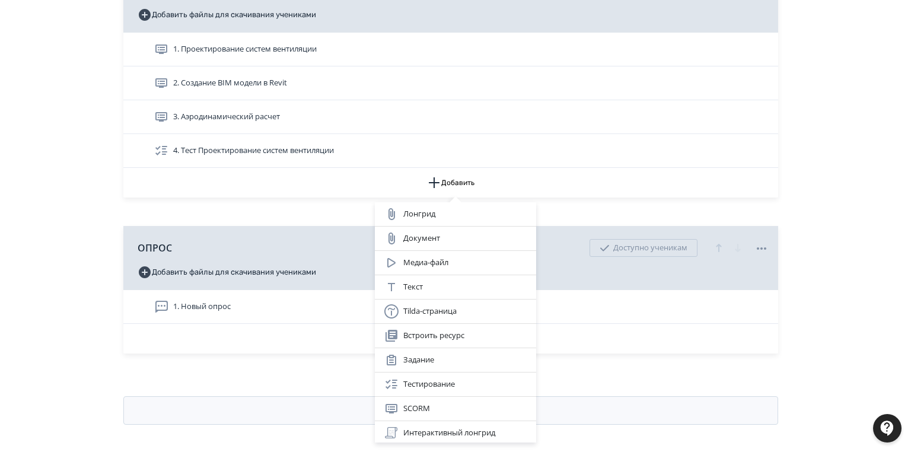
click at [298, 215] on div "Лонгрид Документ Медиа-файл Текст Tilda-страница Встроить ресурс Задание Тестир…" at bounding box center [455, 226] width 911 height 452
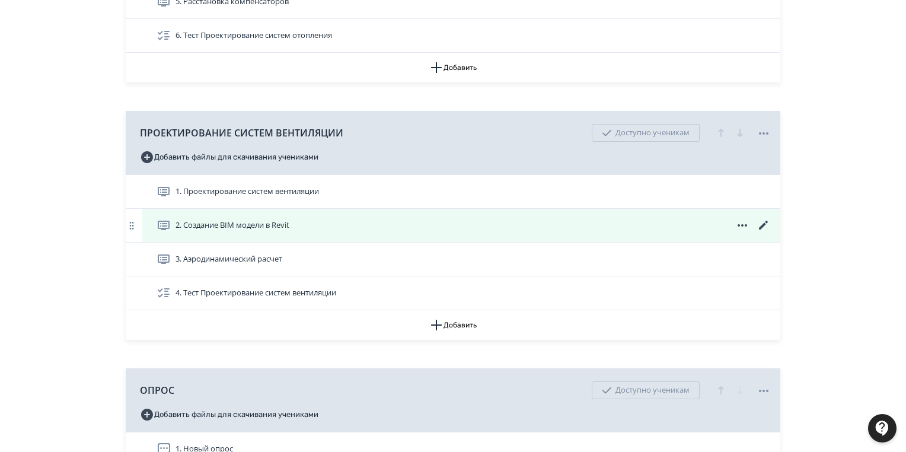
scroll to position [697, 0]
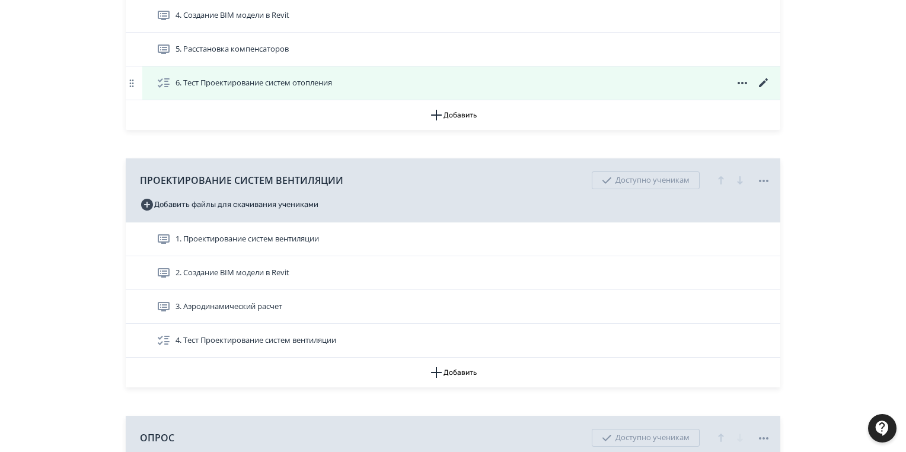
click at [224, 81] on span "6. Тест Проектирование систем отопления" at bounding box center [254, 83] width 157 height 12
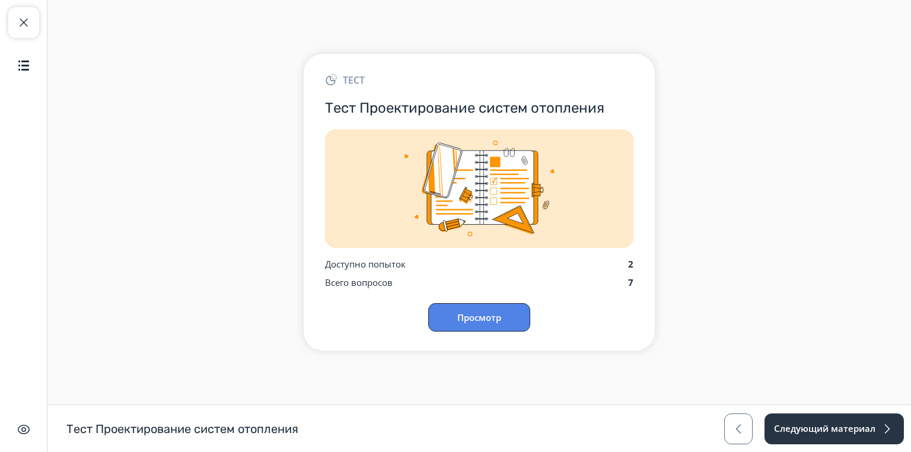
click at [489, 317] on button "Просмотр" at bounding box center [479, 317] width 102 height 28
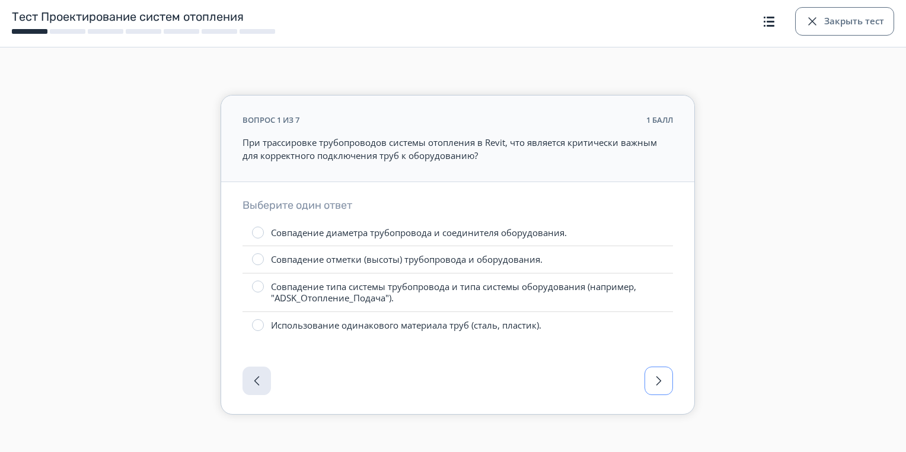
click at [667, 377] on button "button" at bounding box center [659, 381] width 28 height 28
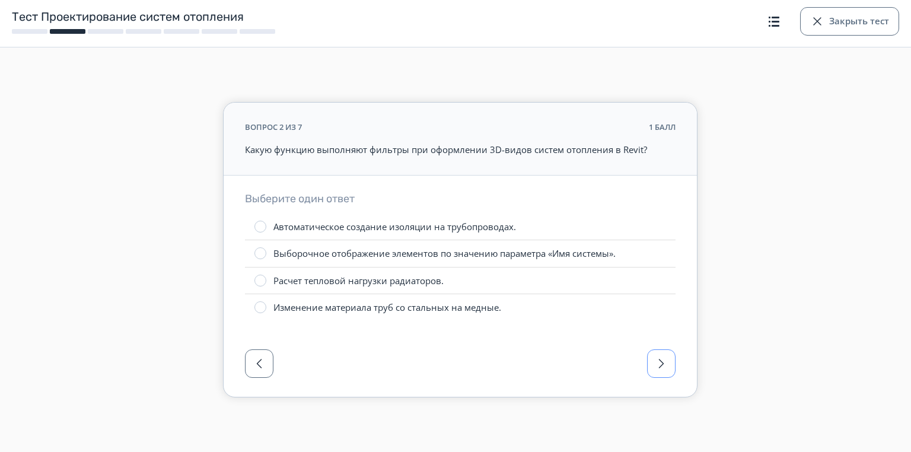
click at [664, 376] on button "button" at bounding box center [661, 363] width 28 height 28
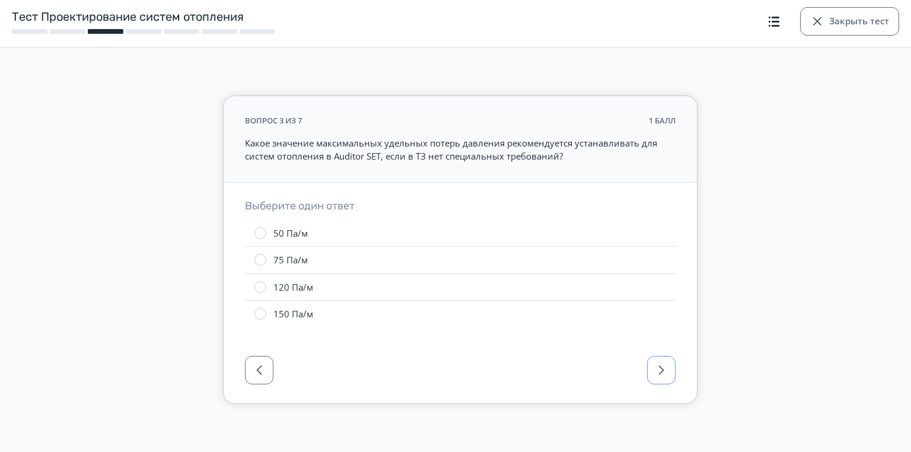
click at [664, 376] on span "button" at bounding box center [661, 370] width 14 height 14
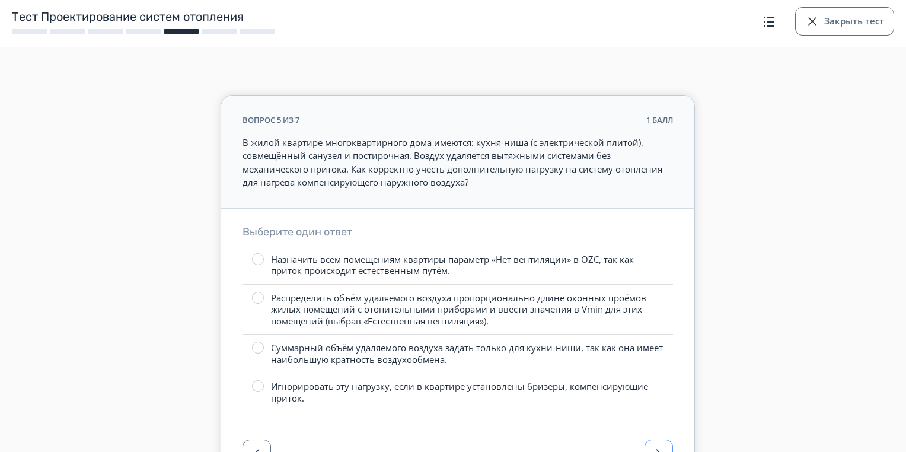
click at [664, 376] on label "Игнорировать эту нагрузку, если в квартире установлены бризеры, компенсирующие …" at bounding box center [458, 392] width 431 height 38
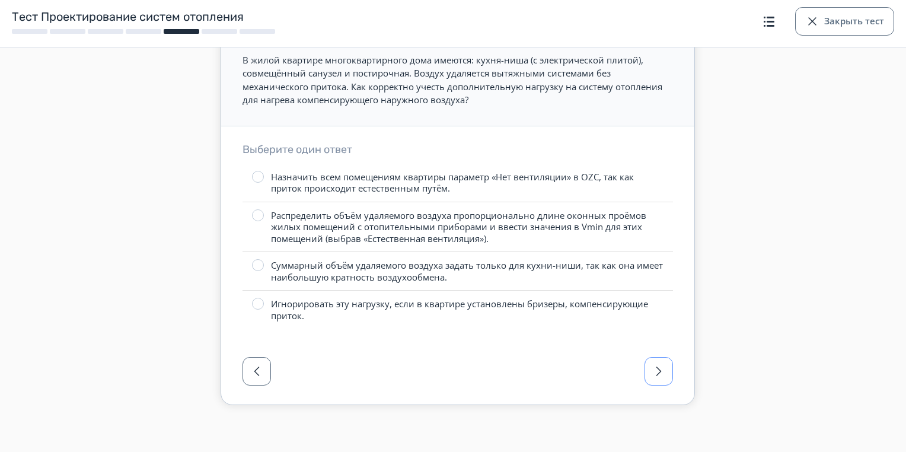
click at [660, 369] on span "button" at bounding box center [659, 371] width 14 height 14
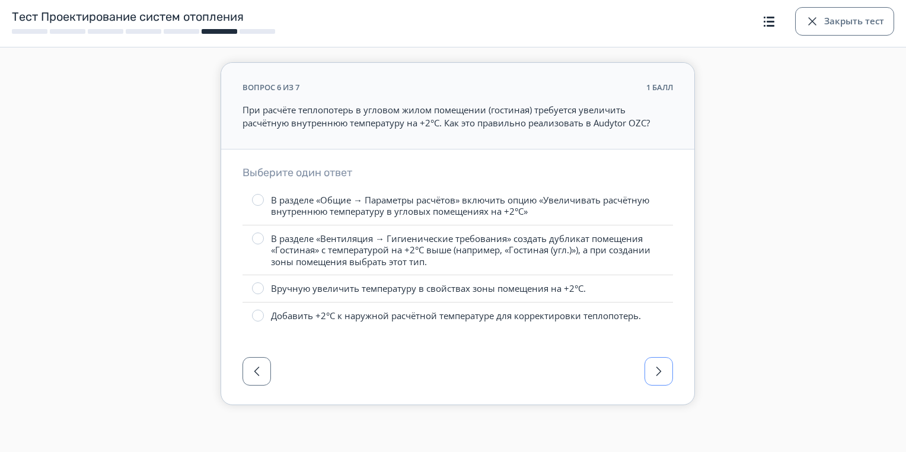
click at [660, 369] on span "button" at bounding box center [659, 371] width 14 height 14
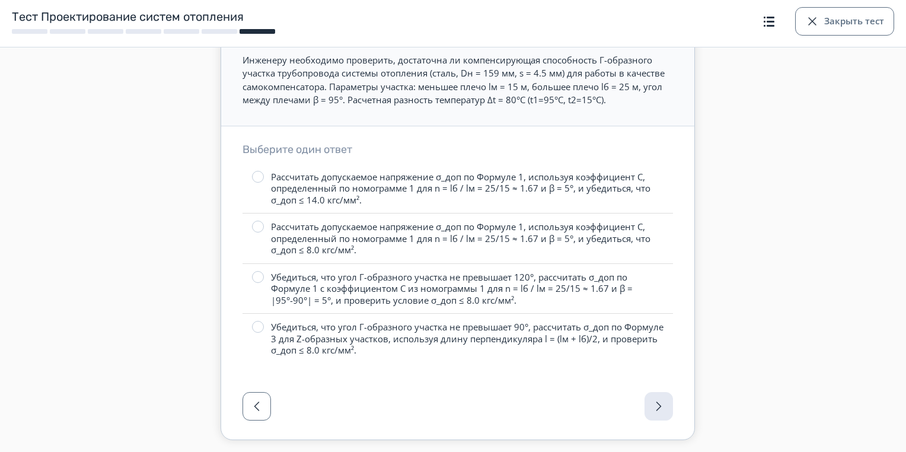
scroll to position [117, 0]
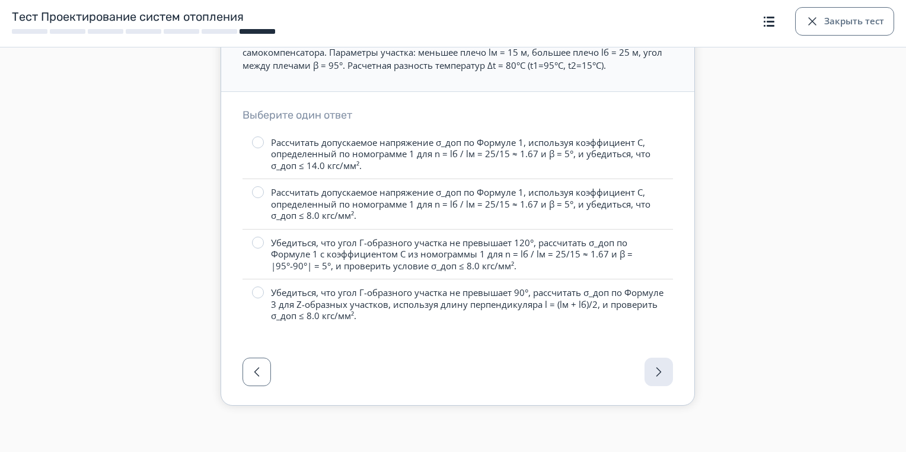
click at [655, 368] on div at bounding box center [457, 375] width 473 height 59
click at [830, 21] on button "Закрыть тест" at bounding box center [844, 21] width 99 height 28
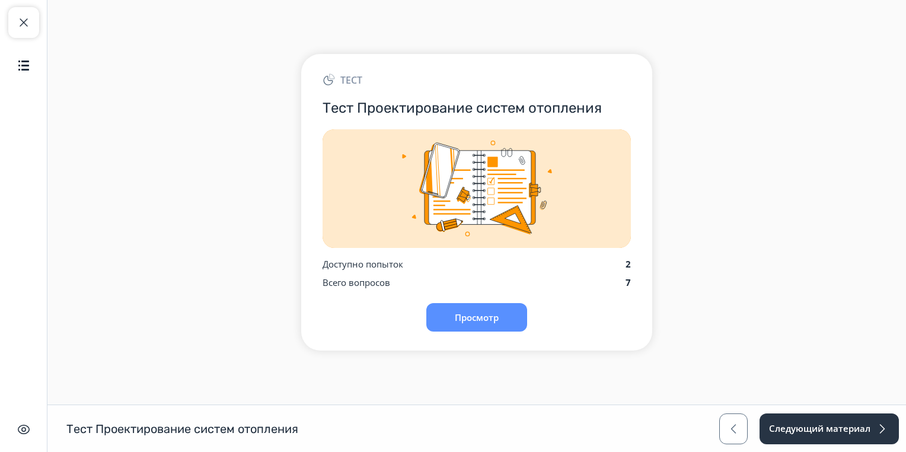
scroll to position [0, 0]
click at [847, 422] on button "Следующий материал" at bounding box center [833, 428] width 141 height 31
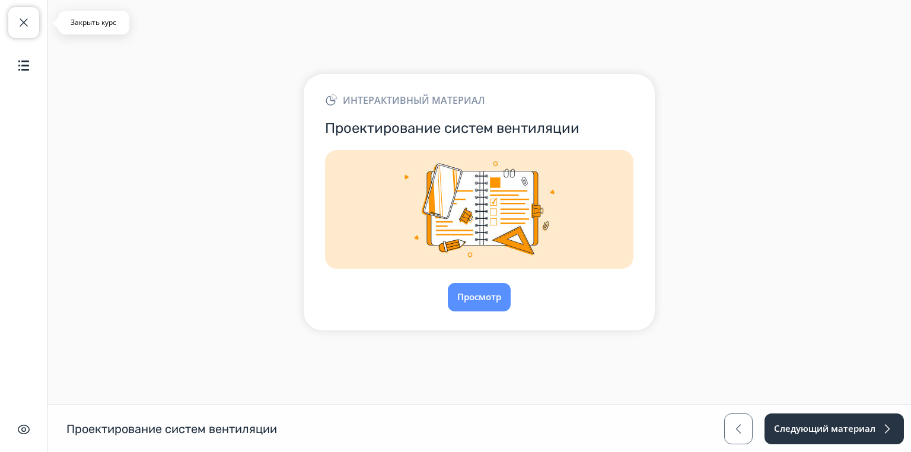
click at [24, 23] on span "button" at bounding box center [24, 22] width 14 height 14
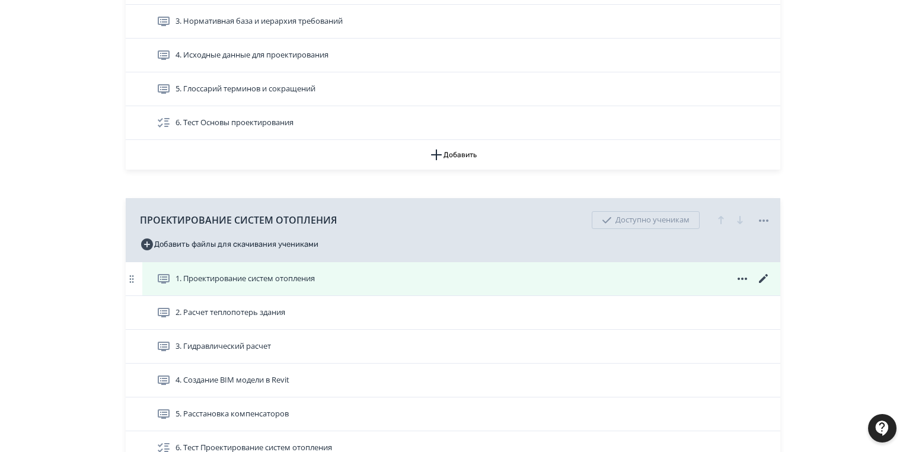
scroll to position [569, 0]
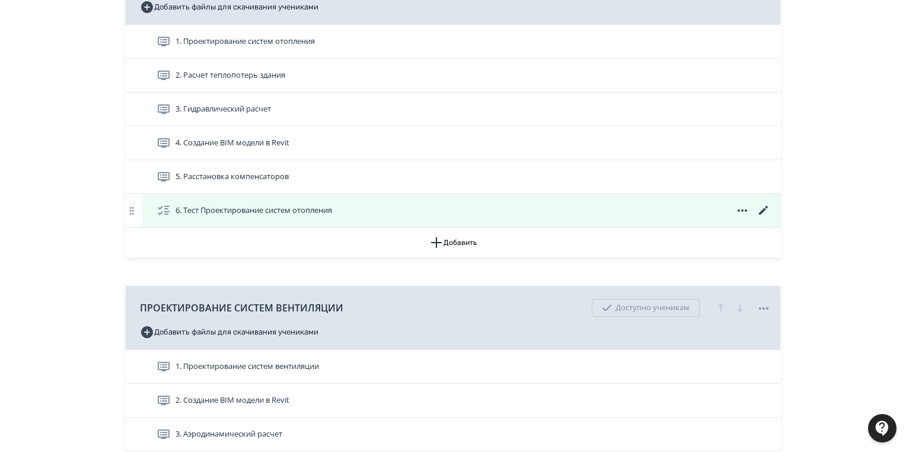
click at [761, 208] on icon at bounding box center [764, 210] width 14 height 14
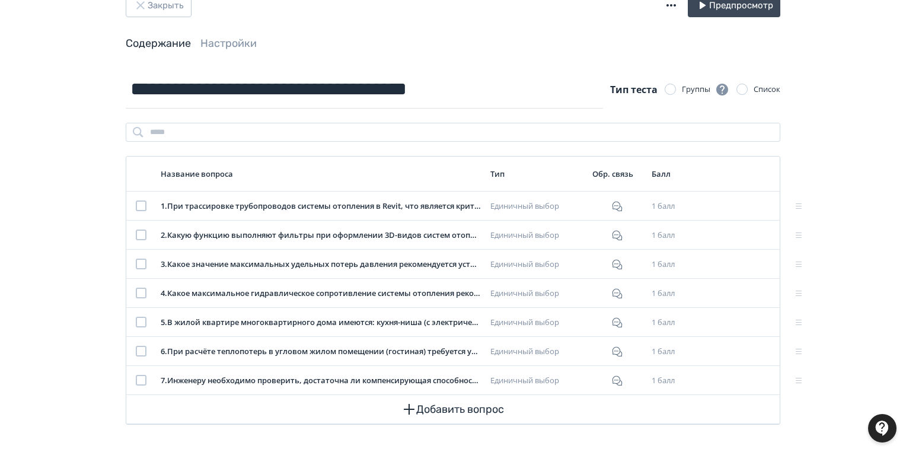
scroll to position [34, 0]
click at [155, 2] on button "Закрыть" at bounding box center [159, 6] width 66 height 24
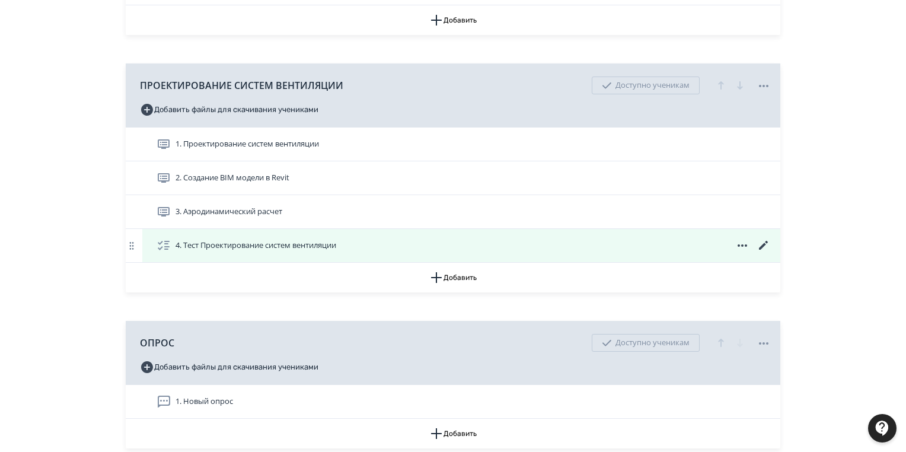
scroll to position [744, 0]
